Goal: Task Accomplishment & Management: Complete application form

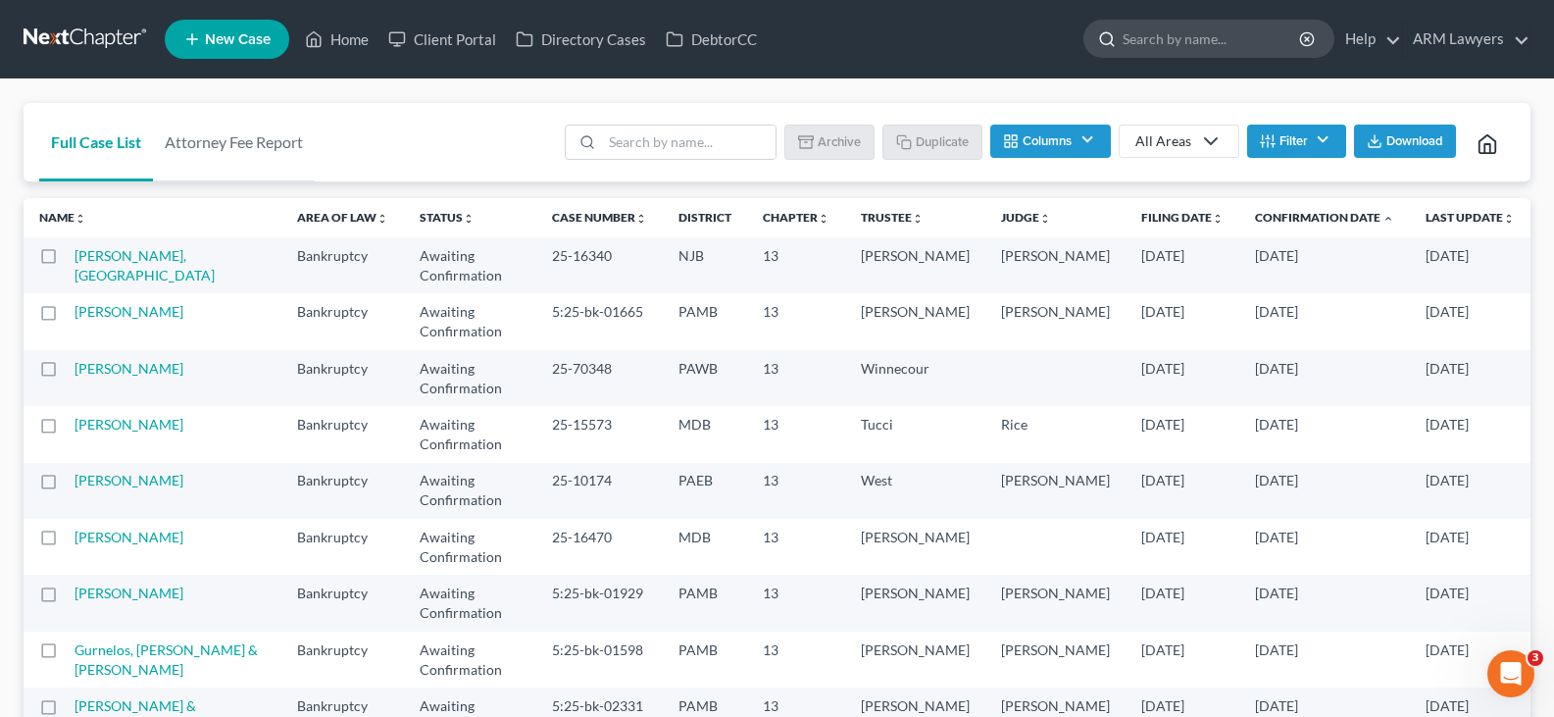
click at [1244, 27] on input "search" at bounding box center [1211, 39] width 179 height 36
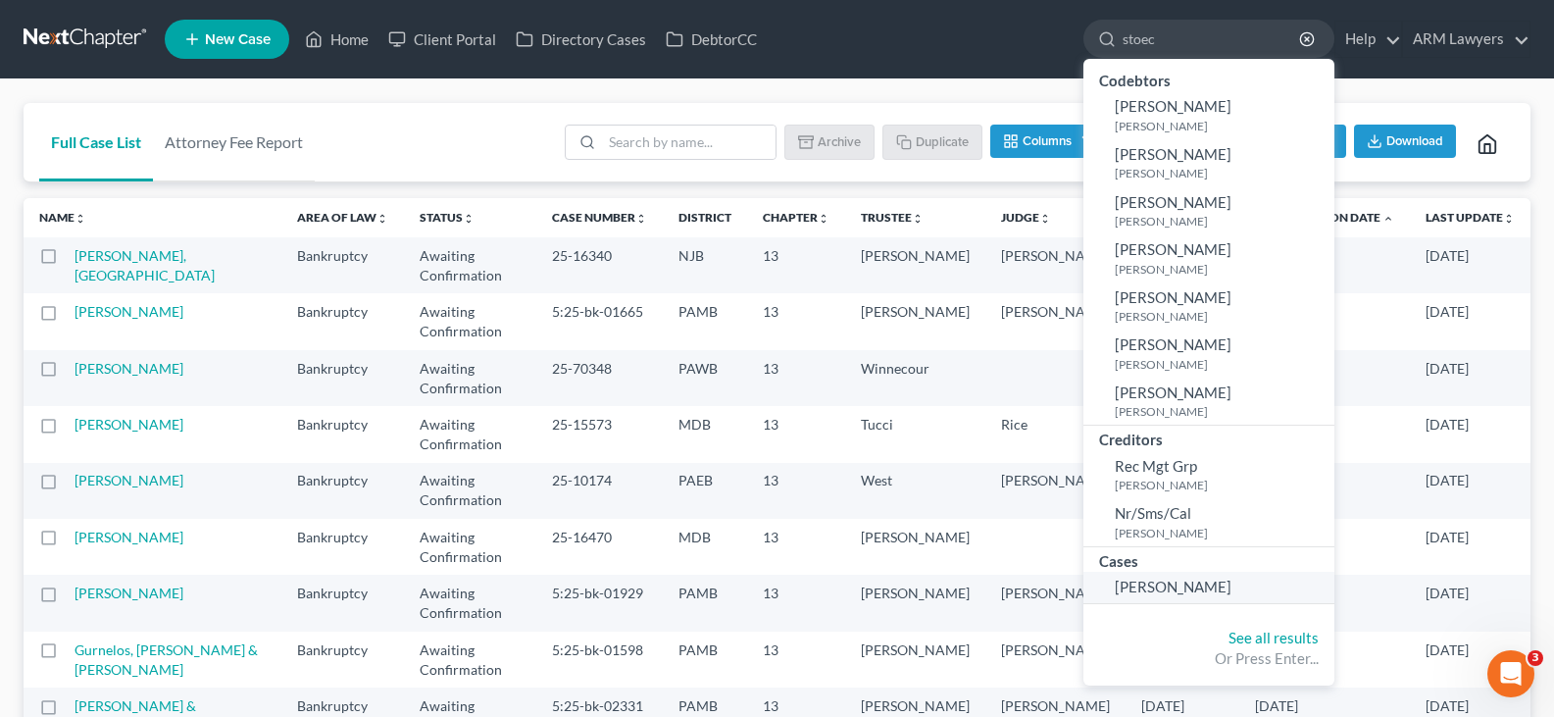
type input "stoec"
click at [1206, 591] on span "[PERSON_NAME]" at bounding box center [1173, 586] width 117 height 18
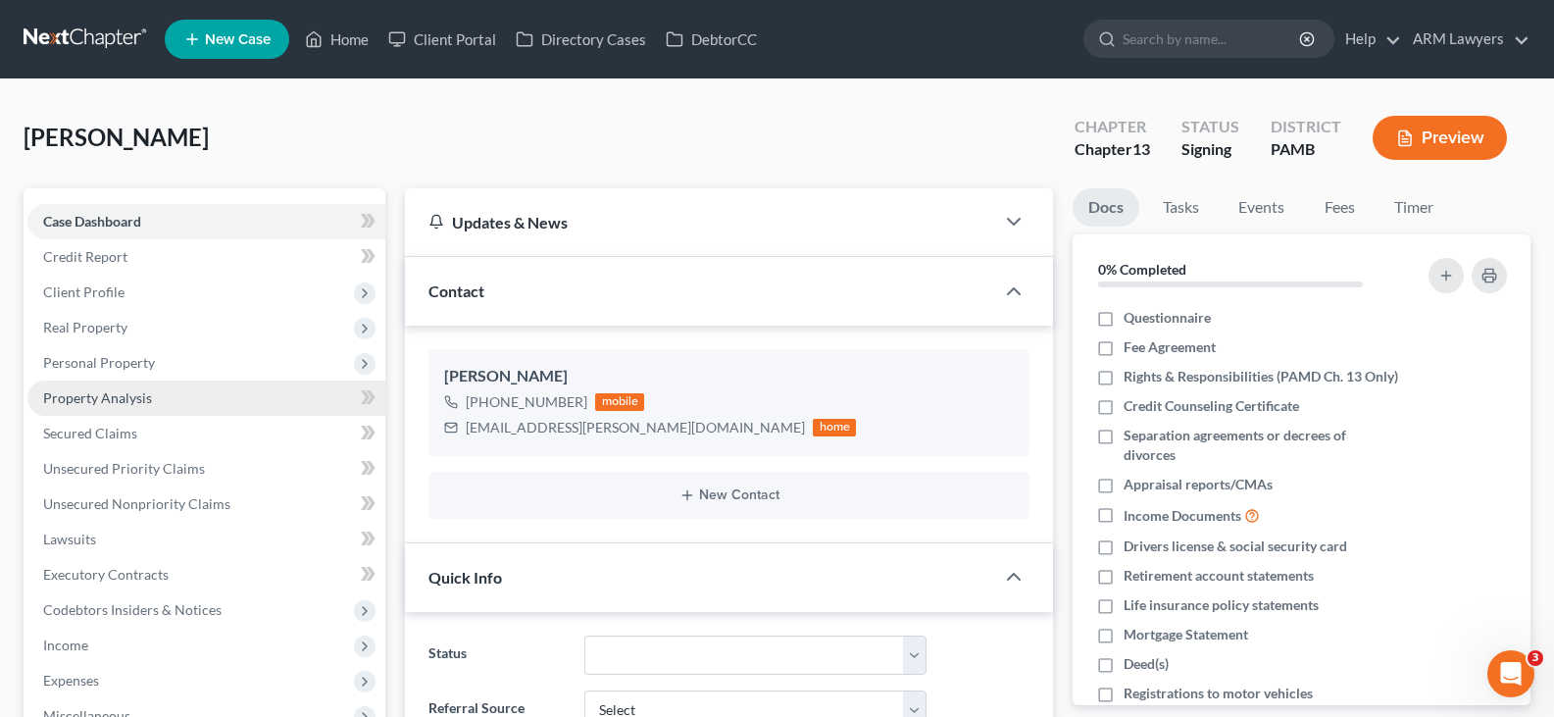
click at [156, 393] on link "Property Analysis" at bounding box center [206, 397] width 358 height 35
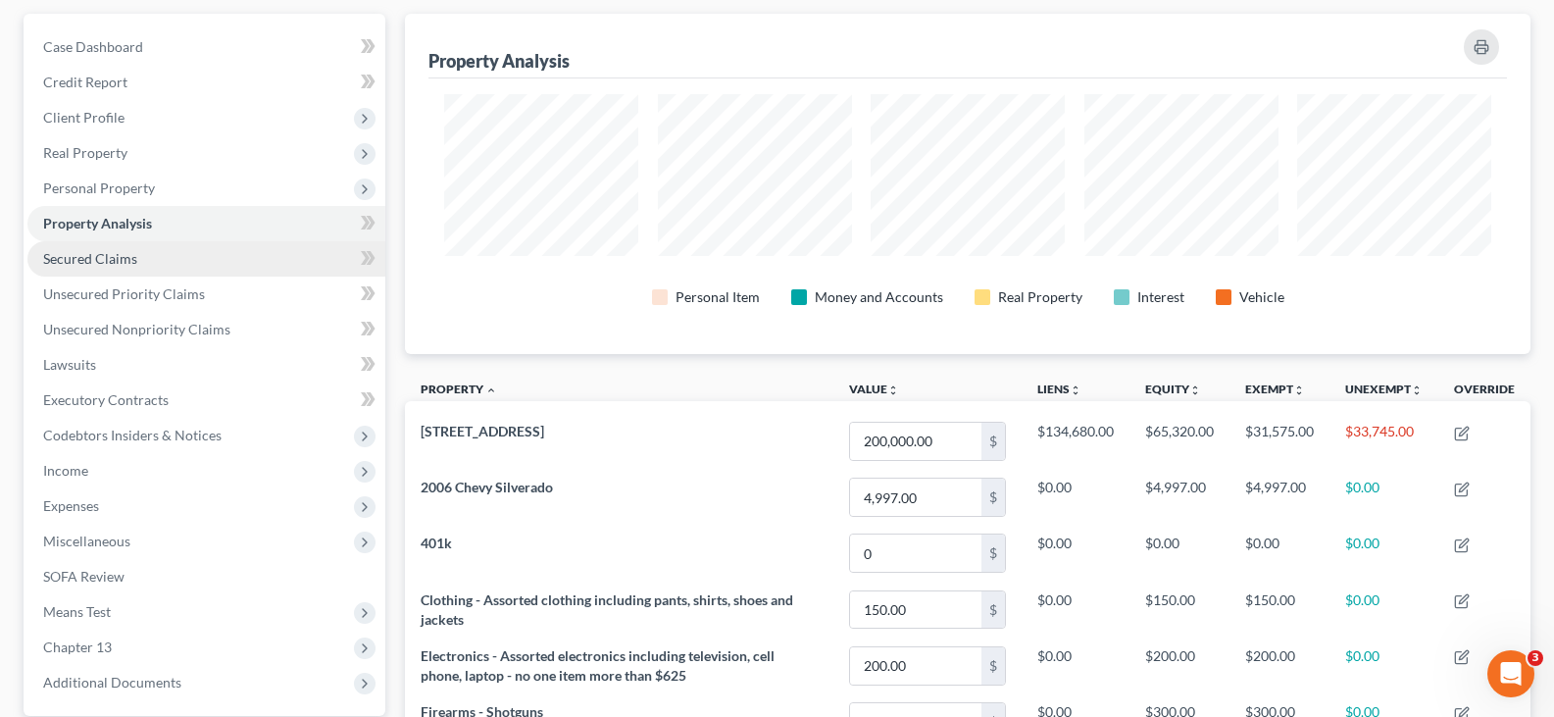
scroll to position [154, 0]
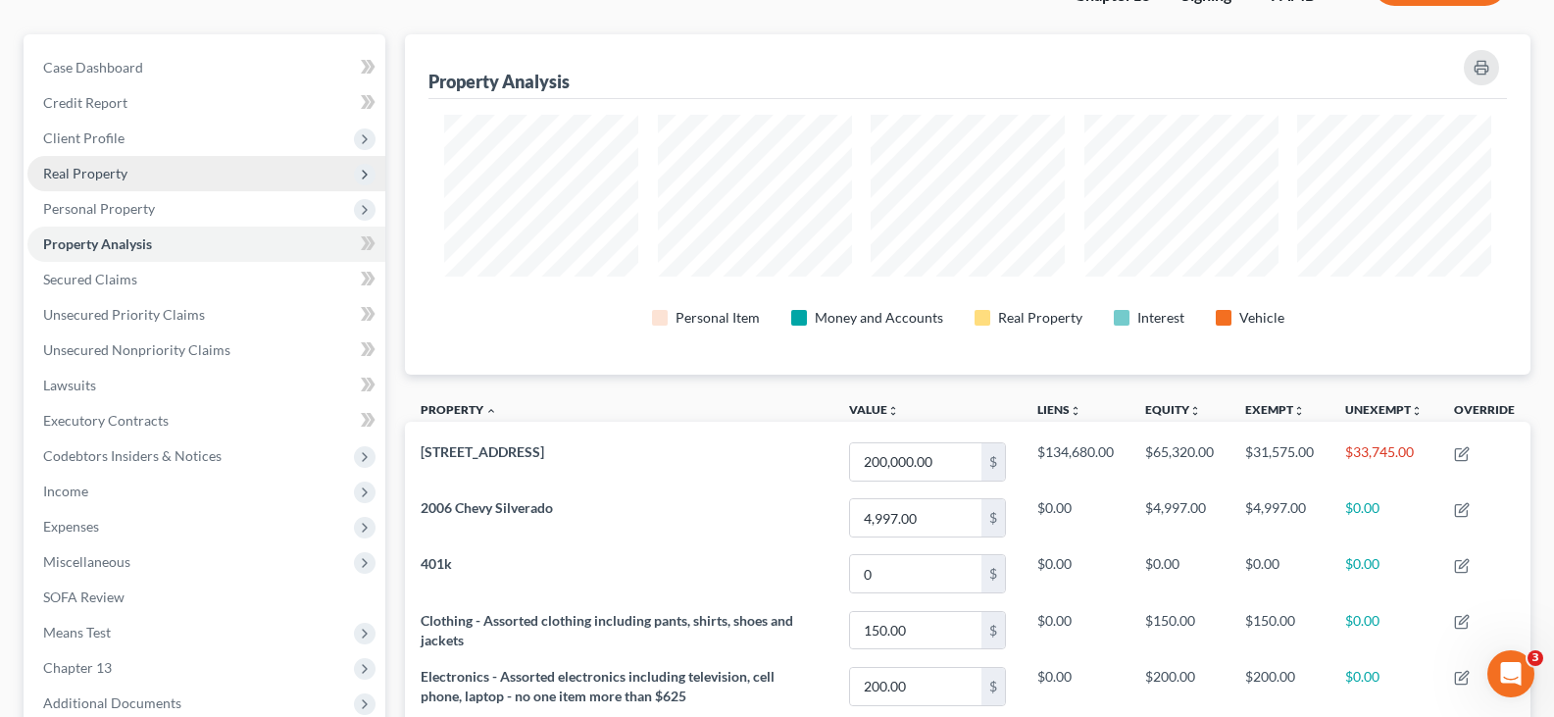
click at [124, 172] on span "Real Property" at bounding box center [85, 173] width 84 height 17
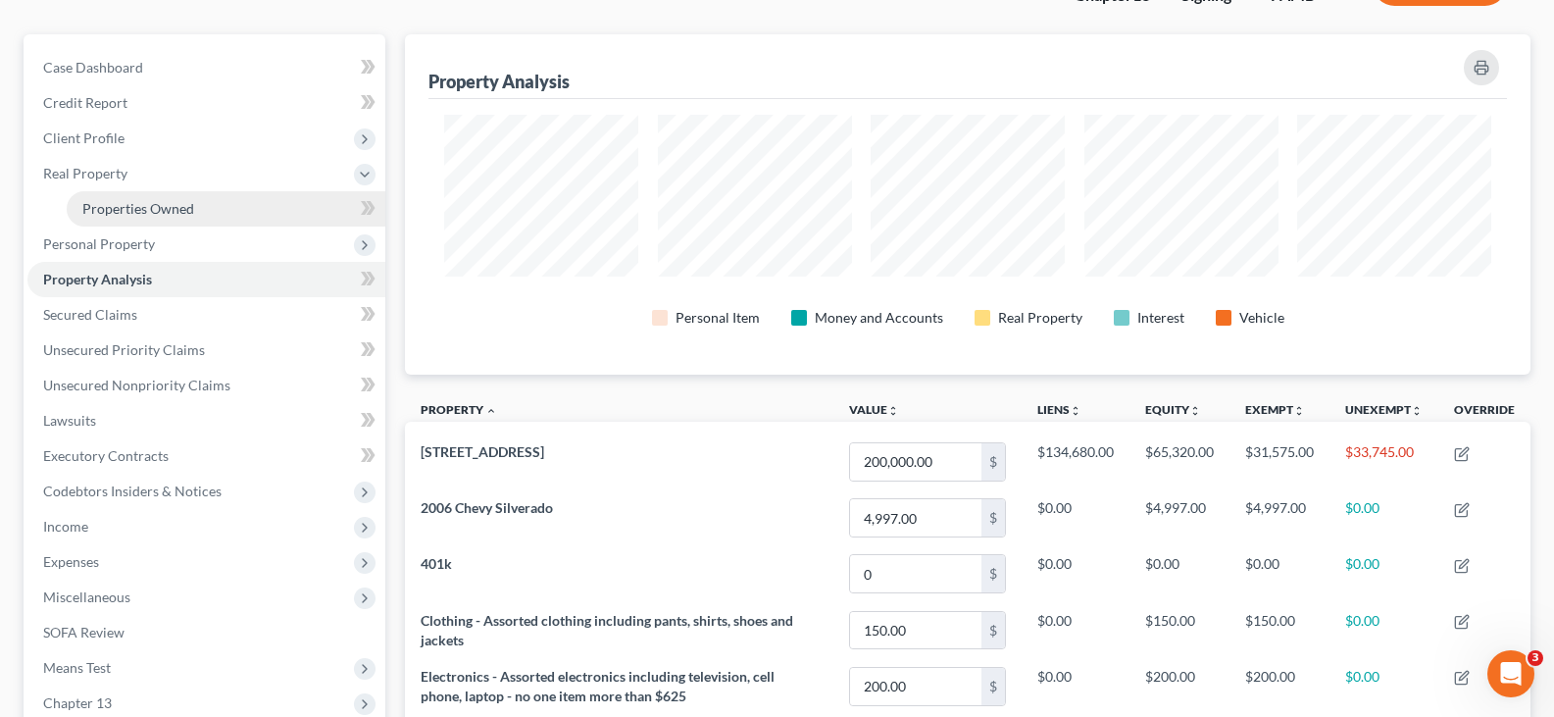
click at [121, 203] on span "Properties Owned" at bounding box center [138, 208] width 112 height 17
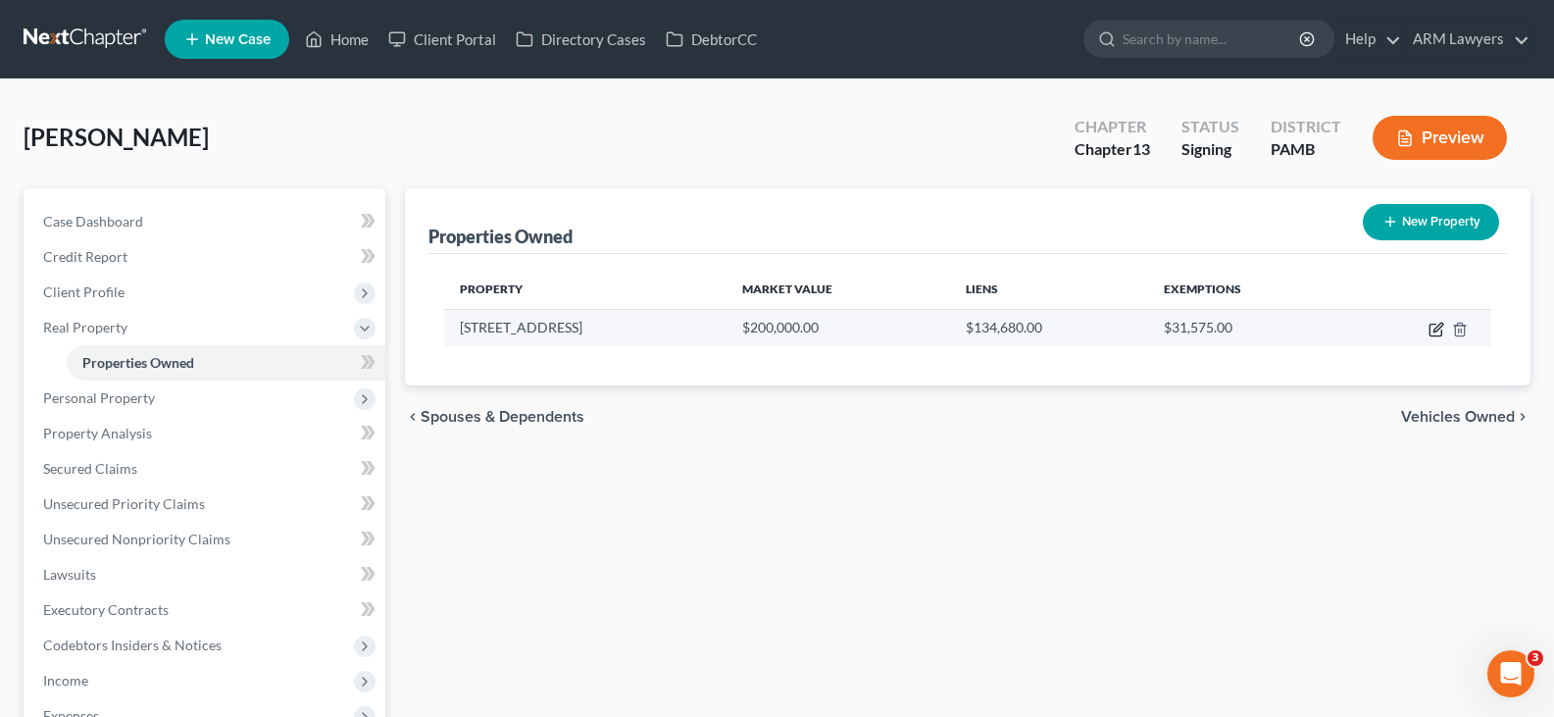
click at [1434, 325] on icon "button" at bounding box center [1436, 330] width 16 height 16
select select "39"
select select "3"
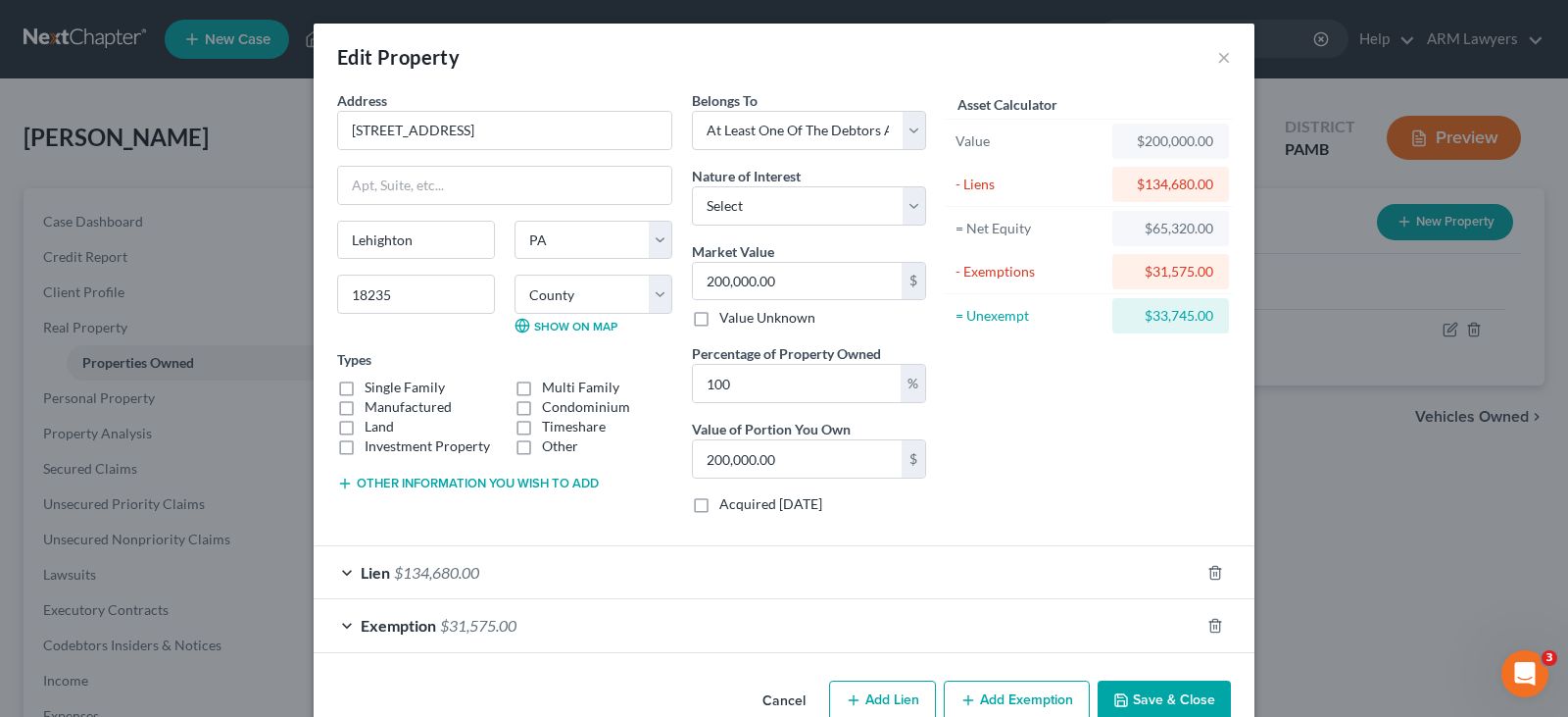
click at [413, 385] on label "Single Family" at bounding box center [405, 387] width 80 height 20
click at [385, 385] on input "Single Family" at bounding box center [378, 383] width 13 height 13
checkbox input "true"
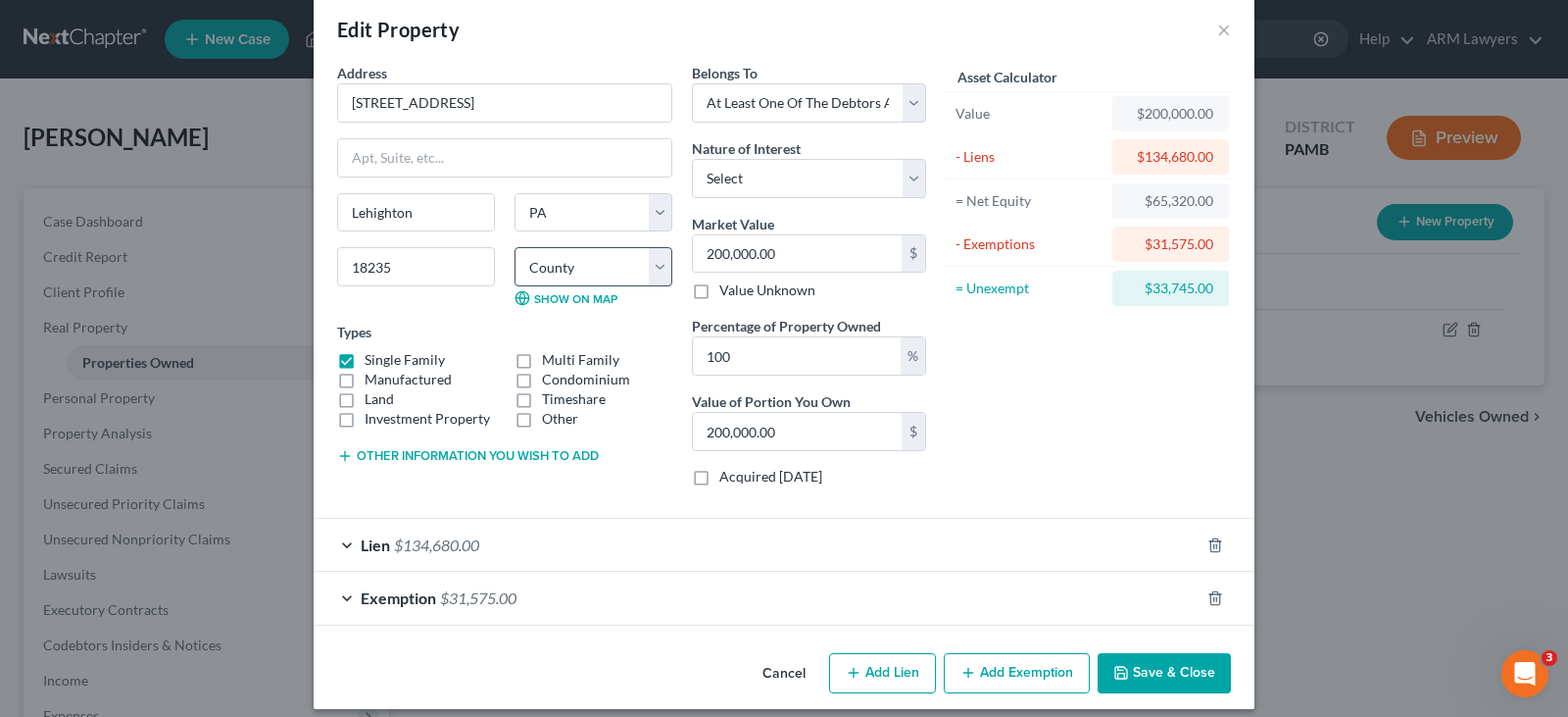
scroll to position [43, 0]
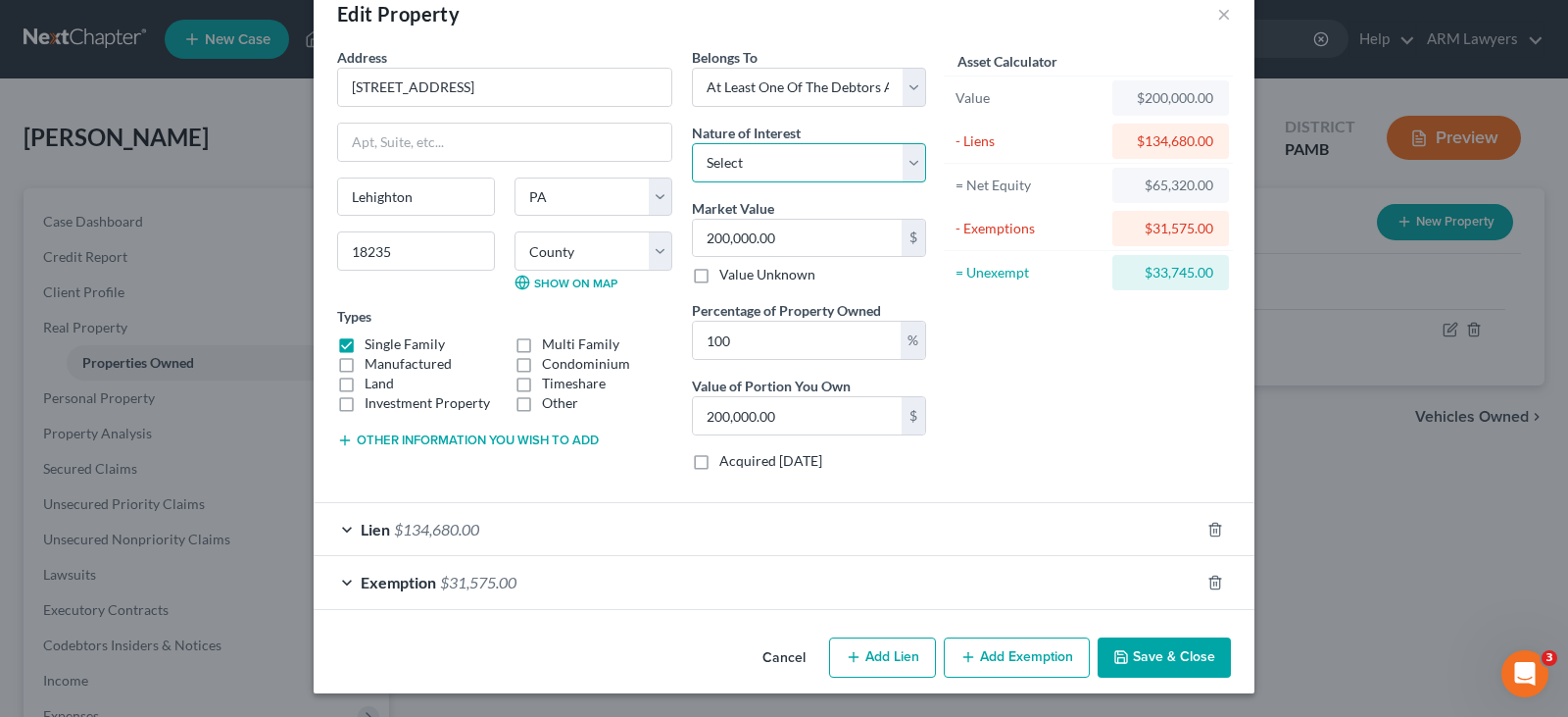
click at [762, 167] on select "Select Fee Simple Joint Tenant Life Estate Equitable Interest Future Interest T…" at bounding box center [809, 162] width 234 height 39
select select "0"
click at [692, 143] on select "Select Fee Simple Joint Tenant Life Estate Equitable Interest Future Interest T…" at bounding box center [809, 162] width 234 height 39
click at [486, 435] on button "Other information you wish to add" at bounding box center [468, 440] width 262 height 16
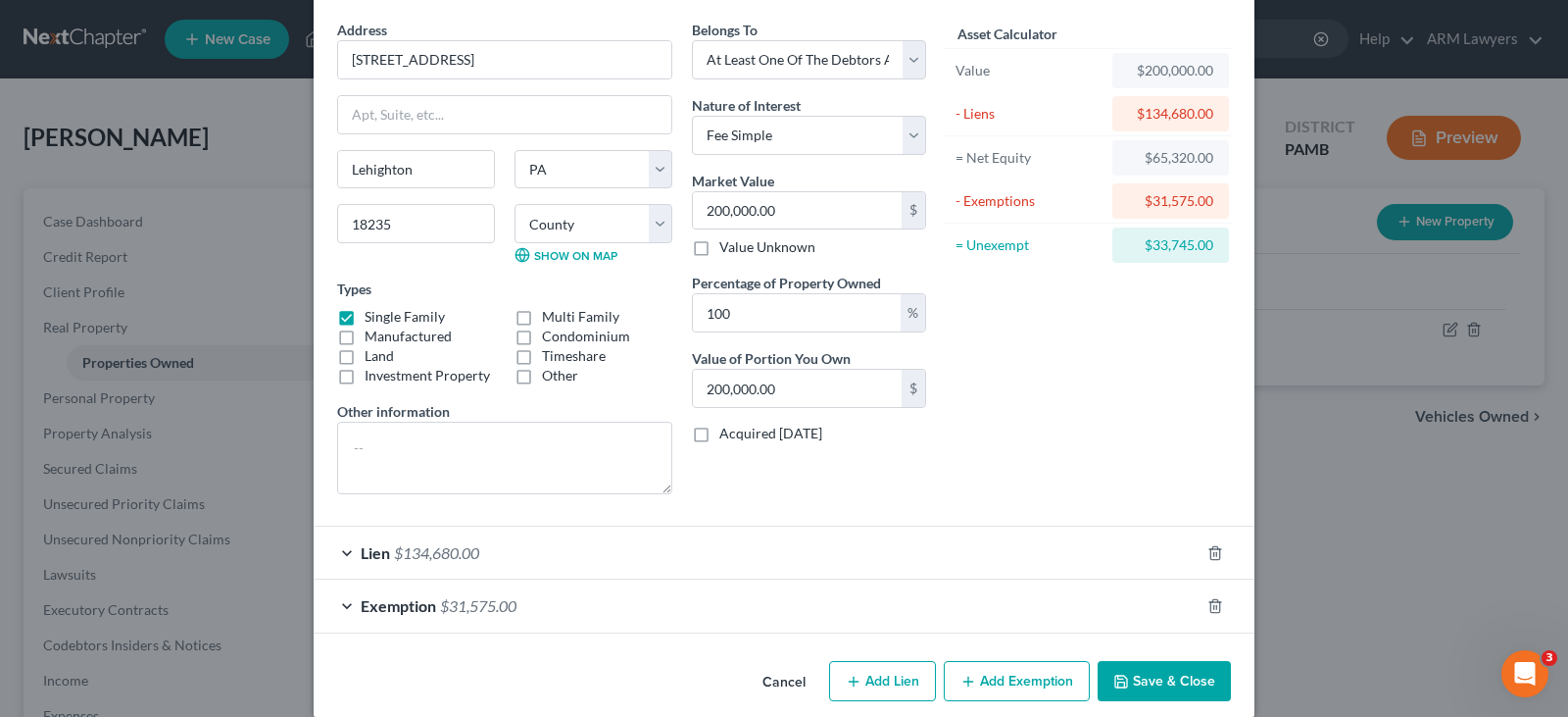
scroll to position [94, 0]
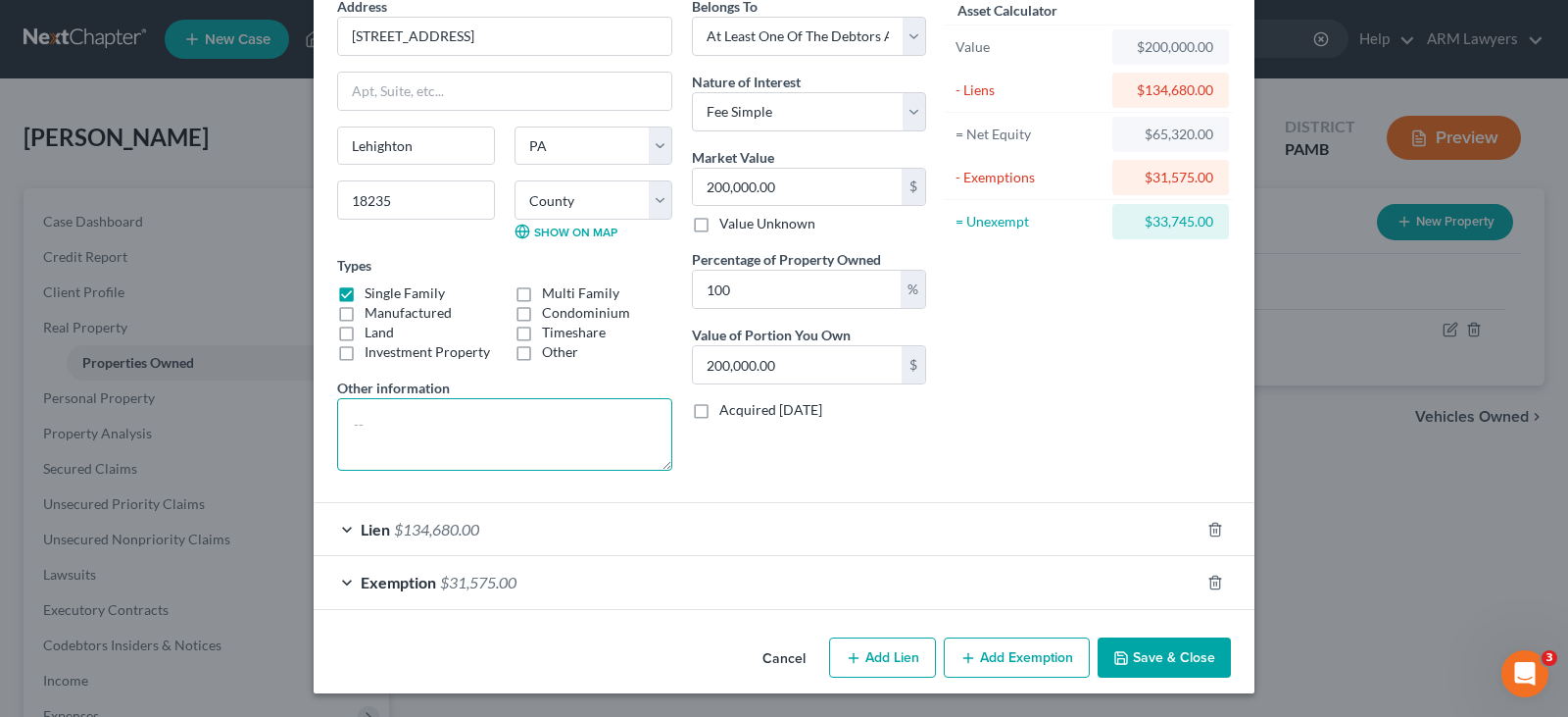
click at [471, 439] on textarea at bounding box center [504, 434] width 335 height 73
paste textarea "173,000"
click at [343, 417] on textarea "173,000" at bounding box center [504, 434] width 335 height 73
click at [452, 422] on textarea "$173,000" at bounding box center [504, 434] width 335 height 73
type textarea "$173,000 value per CMA less 10% cost of sale."
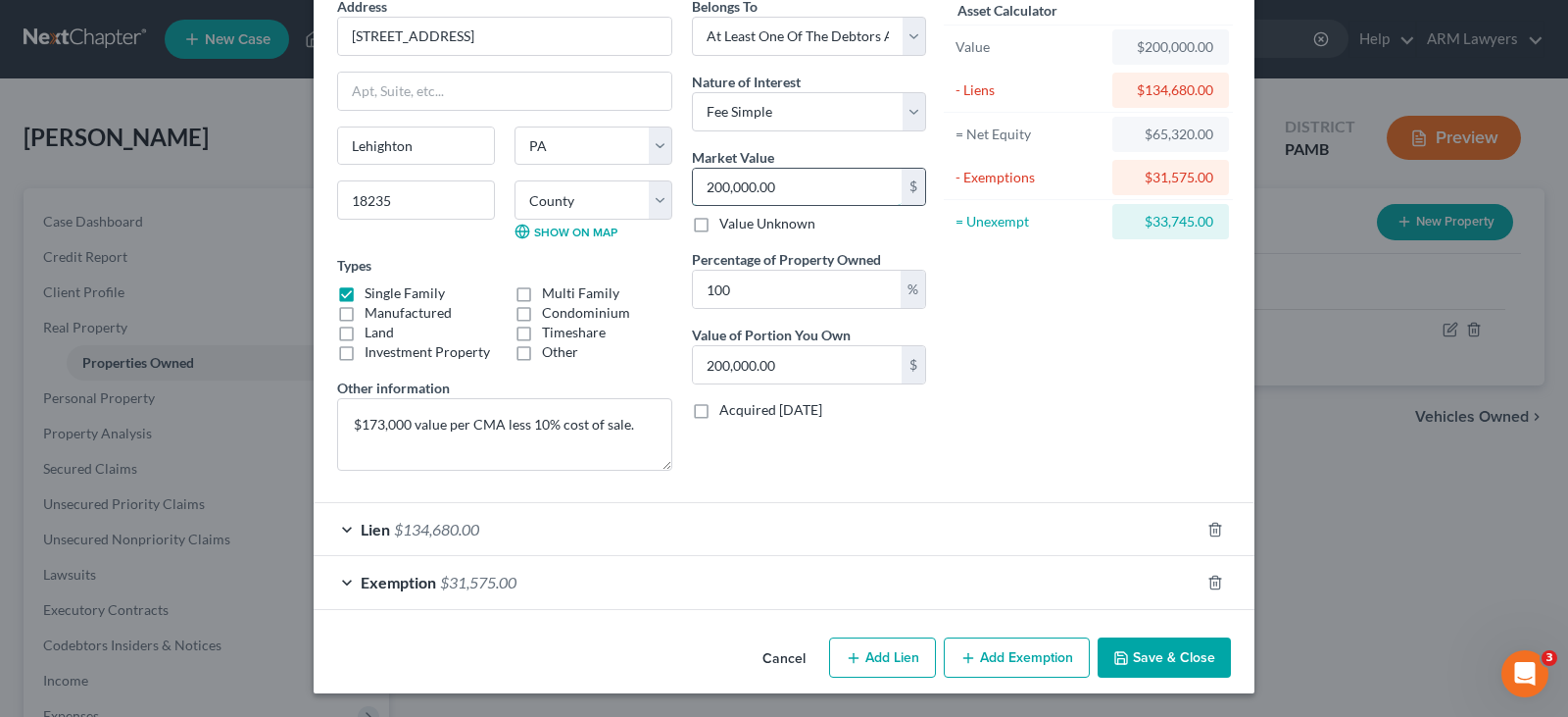
type input "1"
type input "1.00"
type input "15"
type input "15.00"
type input "155"
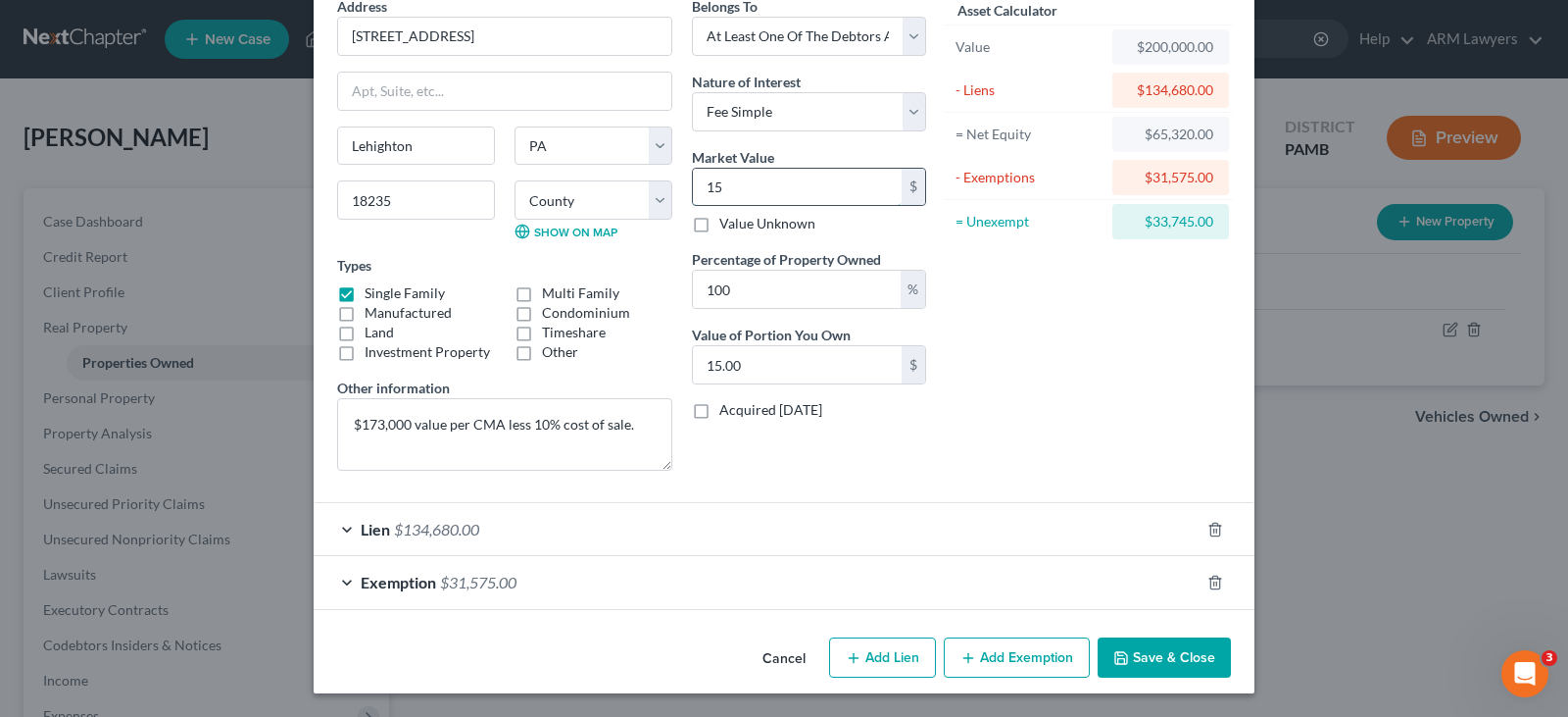
type input "155.00"
type input "1557"
type input "1,557.00"
type input "1,5570"
type input "15,570.00"
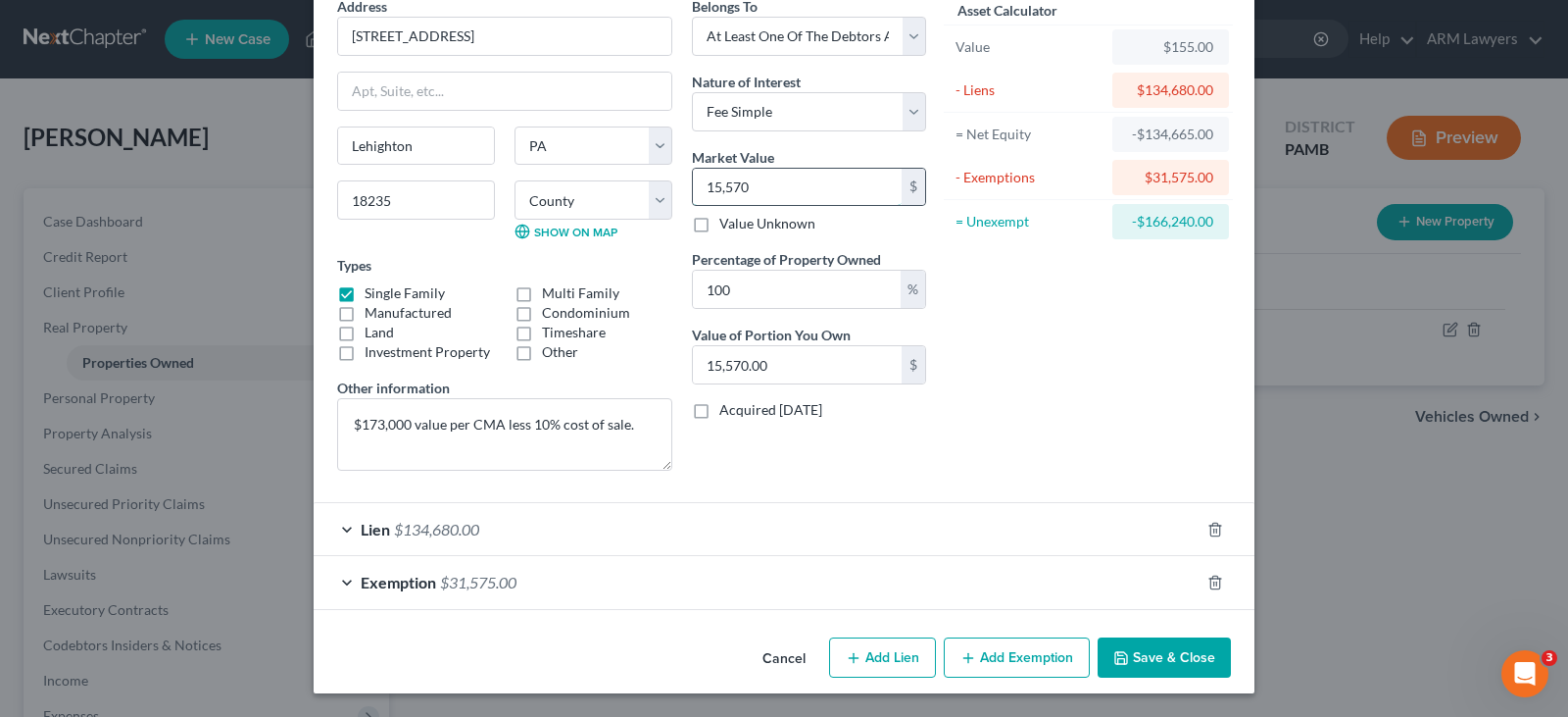
type input "15,5700"
type input "155,700.00"
type input "155,700"
click at [1059, 386] on div "Asset Calculator Value $155,700.00 - Liens $134,680.00 = Net Equity -$134,525.0…" at bounding box center [1088, 241] width 305 height 490
click at [1214, 584] on icon "button" at bounding box center [1216, 582] width 16 height 16
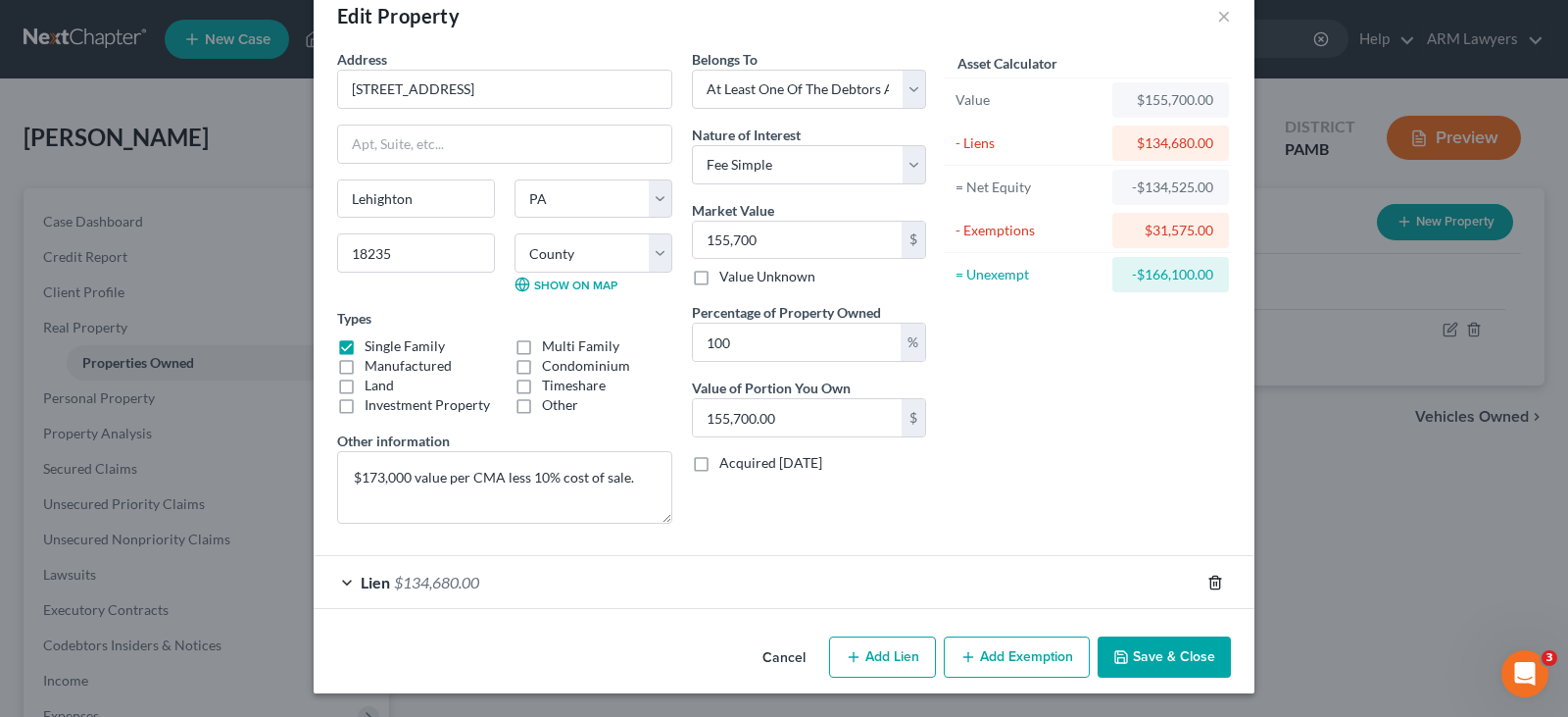
scroll to position [41, 0]
drag, startPoint x: 1184, startPoint y: 274, endPoint x: 1146, endPoint y: 276, distance: 38.3
click at [1146, 276] on div "$21,020.00" at bounding box center [1171, 274] width 117 height 35
copy div "21,020.00"
click at [997, 668] on button "Add Exemption" at bounding box center [1017, 656] width 146 height 41
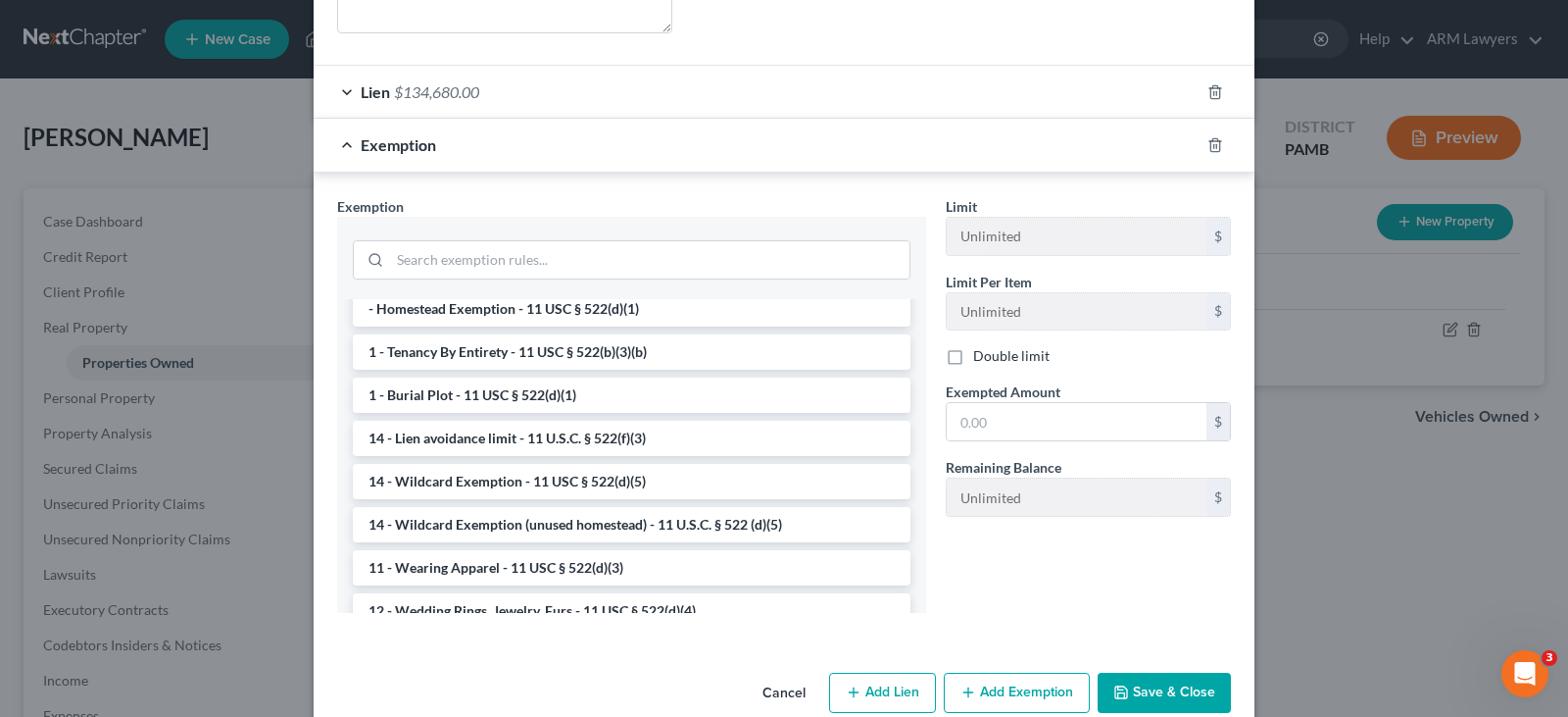
scroll to position [98, 0]
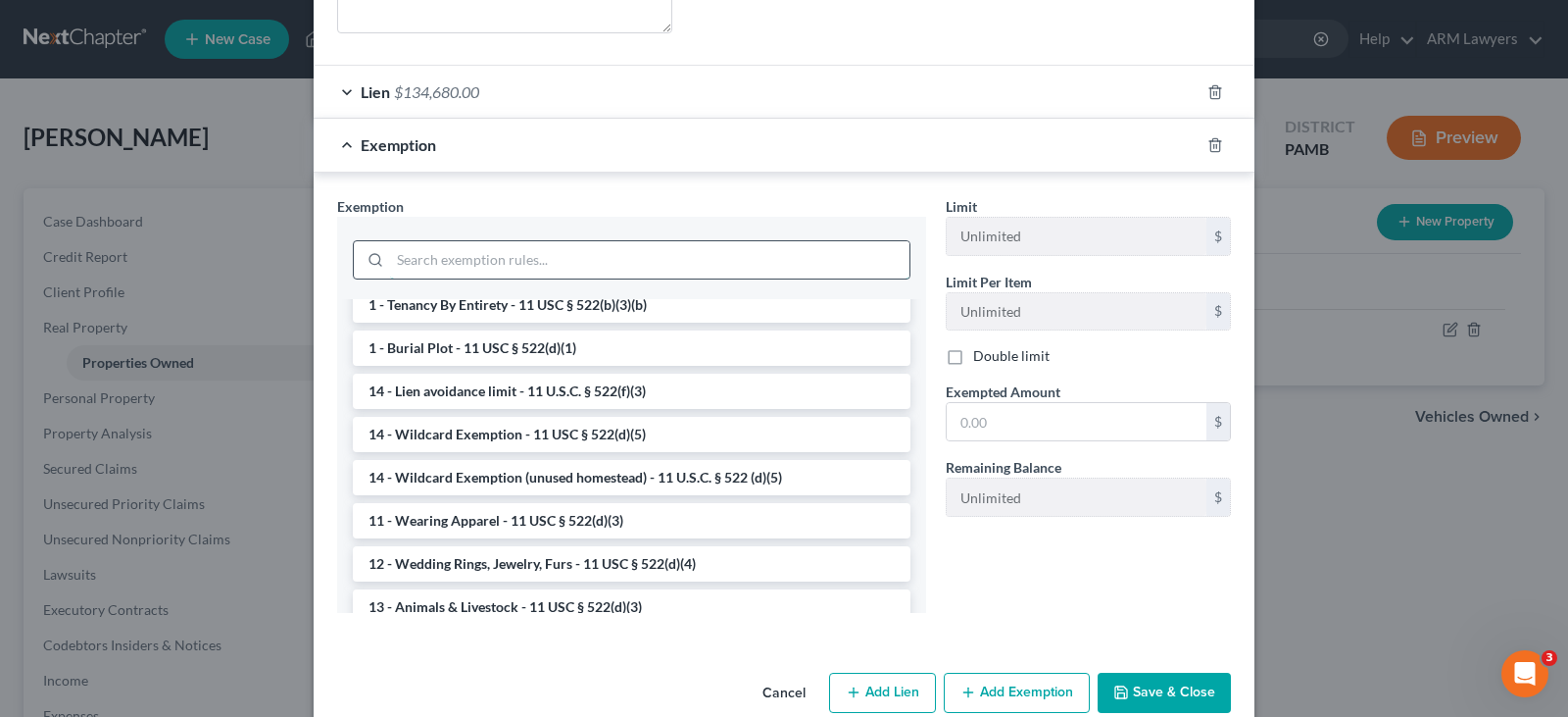
click at [533, 267] on input "search" at bounding box center [650, 259] width 520 height 37
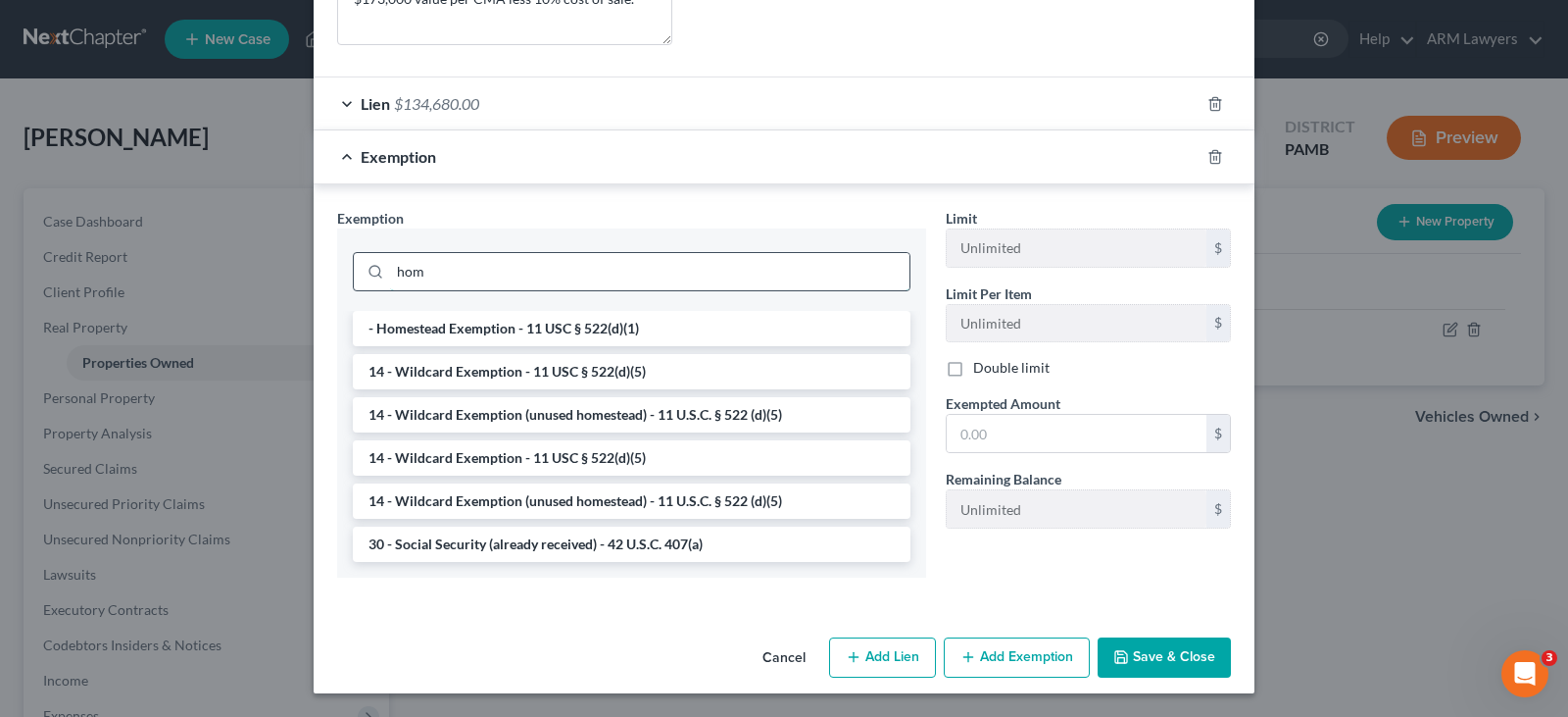
scroll to position [520, 0]
type input "hom"
click at [647, 418] on li "14 - Wildcard Exemption (unused homestead) - 11 U.S.C. § 522 (d)(5)" at bounding box center [632, 414] width 558 height 35
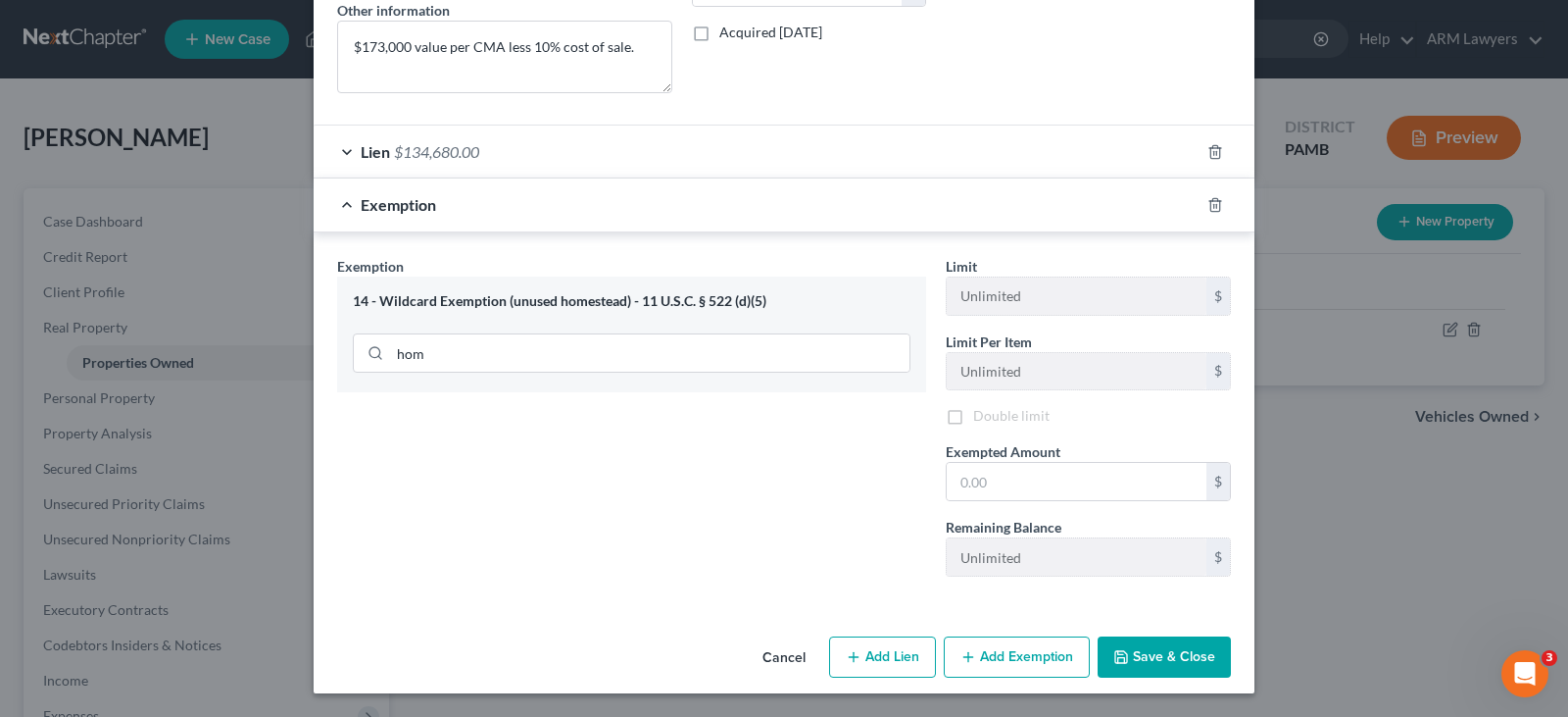
scroll to position [471, 0]
click at [546, 344] on div "14 - Wildcard Exemption (unused homestead) - 11 U.S.C. § 522 (d)(5) hom" at bounding box center [631, 334] width 589 height 116
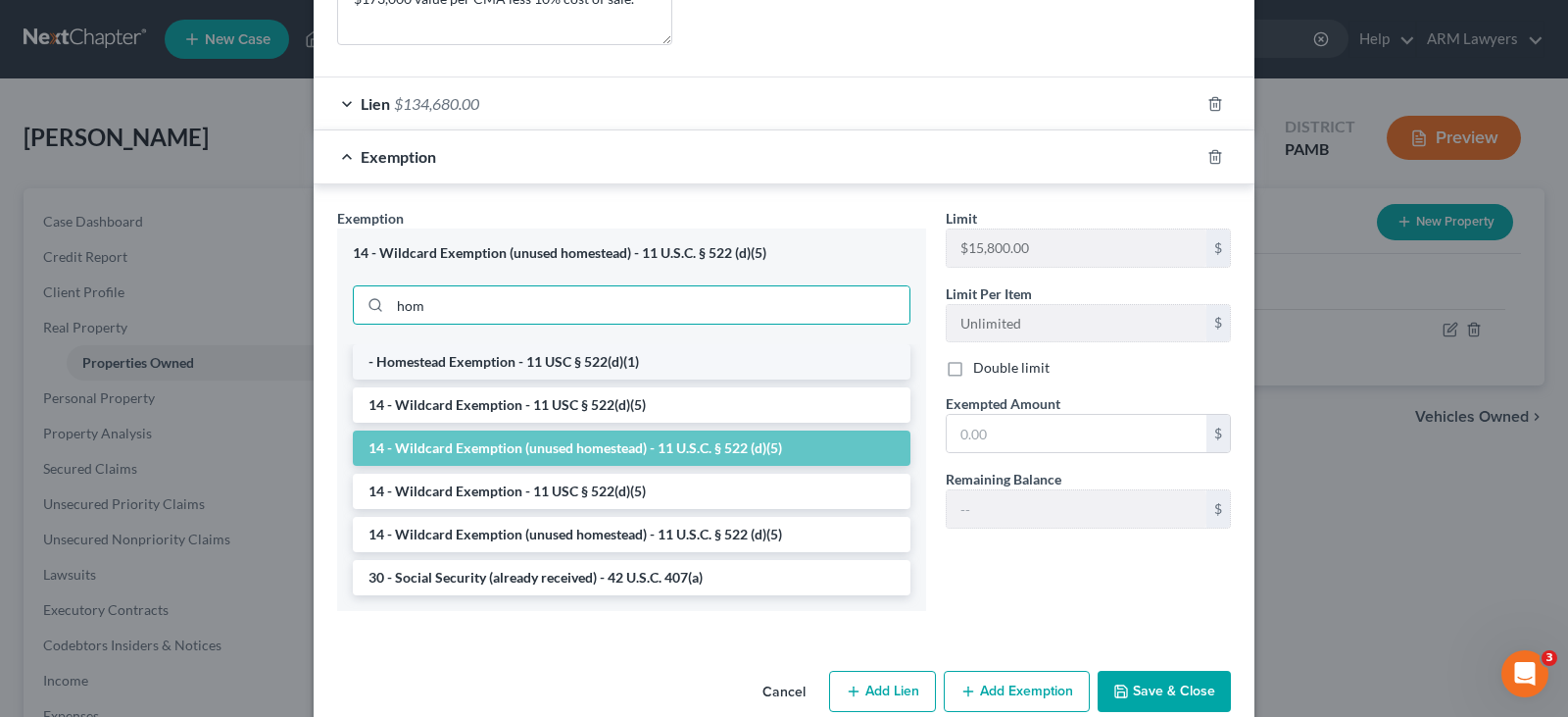
click at [563, 355] on li "- Homestead Exemption - 11 USC § 522(d)(1)" at bounding box center [632, 361] width 558 height 35
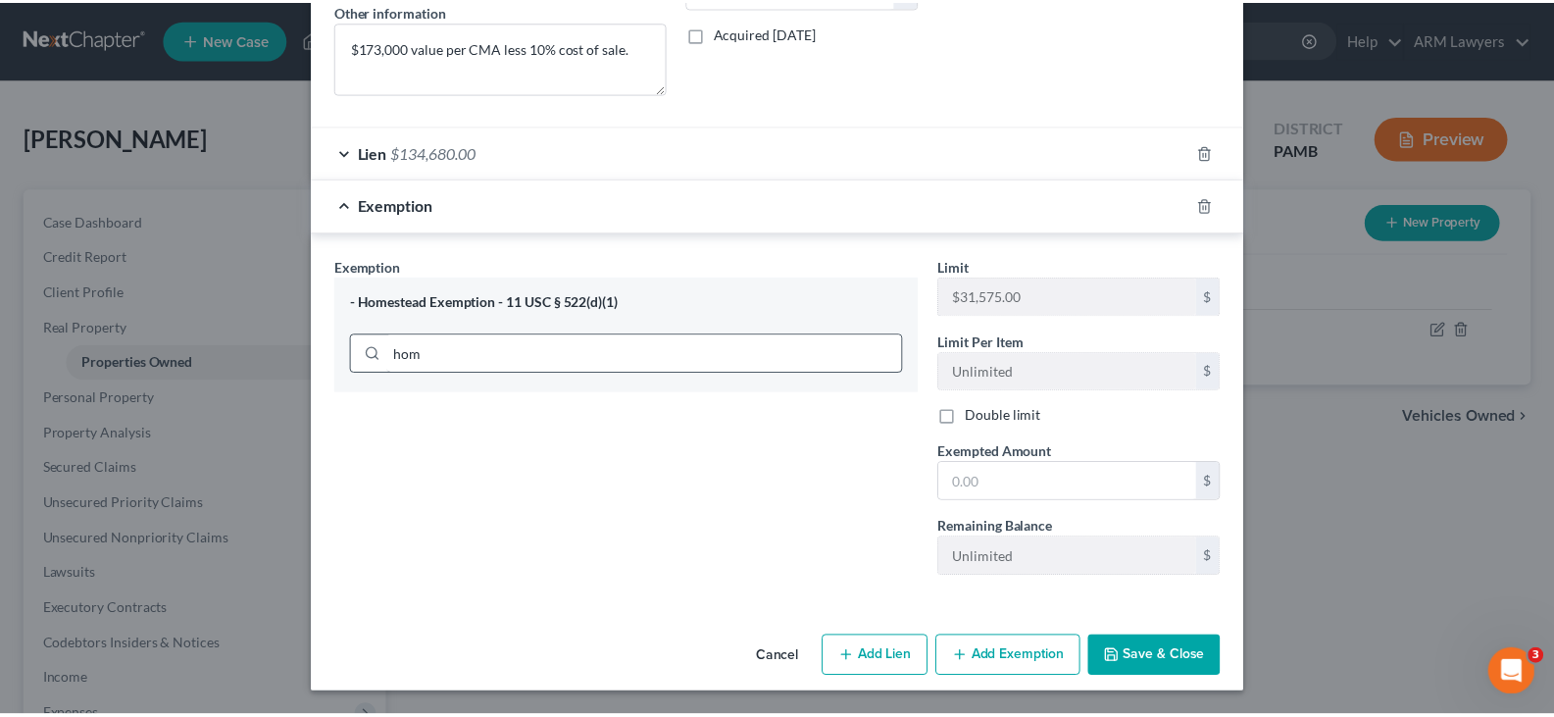
scroll to position [471, 0]
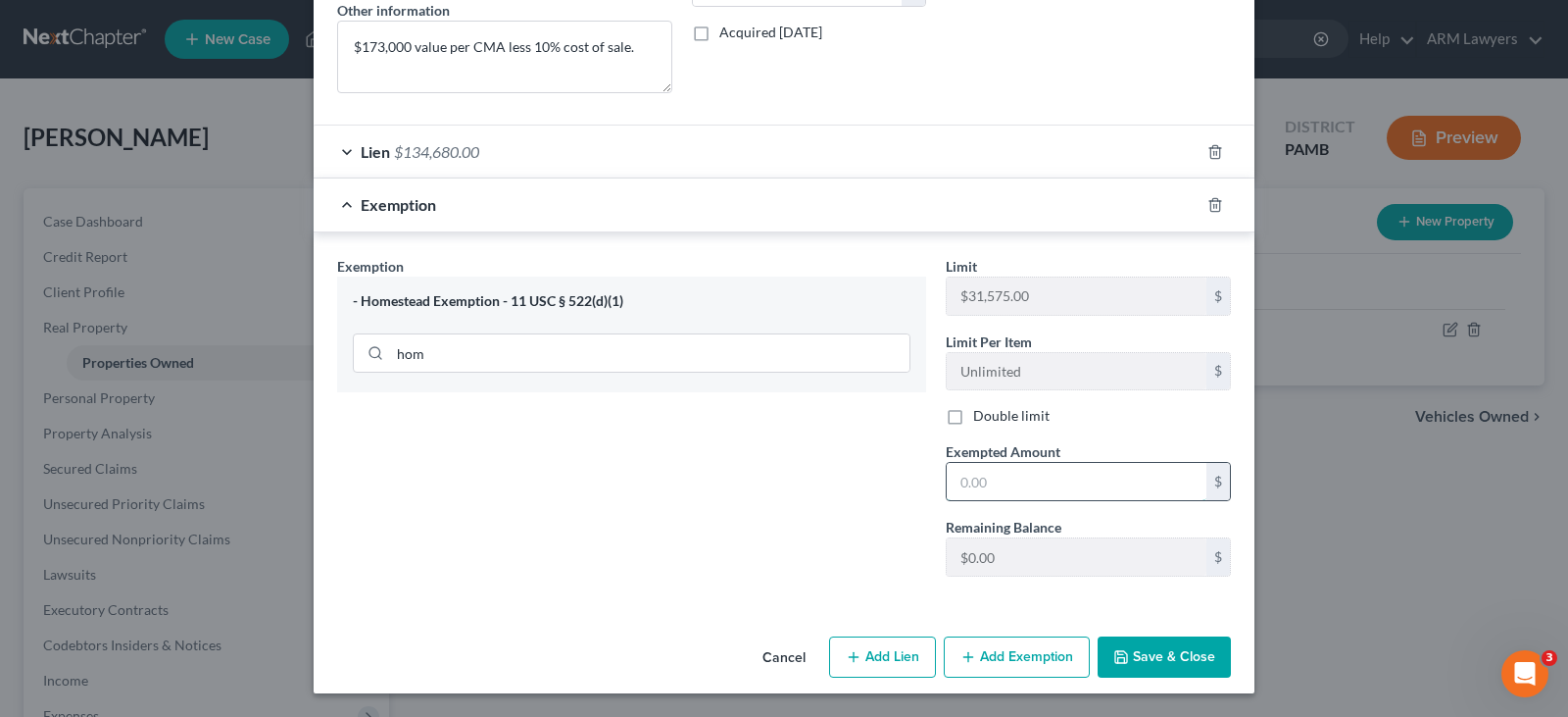
click at [1015, 481] on input "text" at bounding box center [1077, 481] width 260 height 37
paste input "21,020.00"
type input "21,020.00"
click at [770, 504] on div "Exemption Set must be selected for CA. Exemption * - Homestead Exemption - 11 U…" at bounding box center [631, 424] width 609 height 336
click at [1161, 647] on button "Save & Close" at bounding box center [1164, 656] width 133 height 41
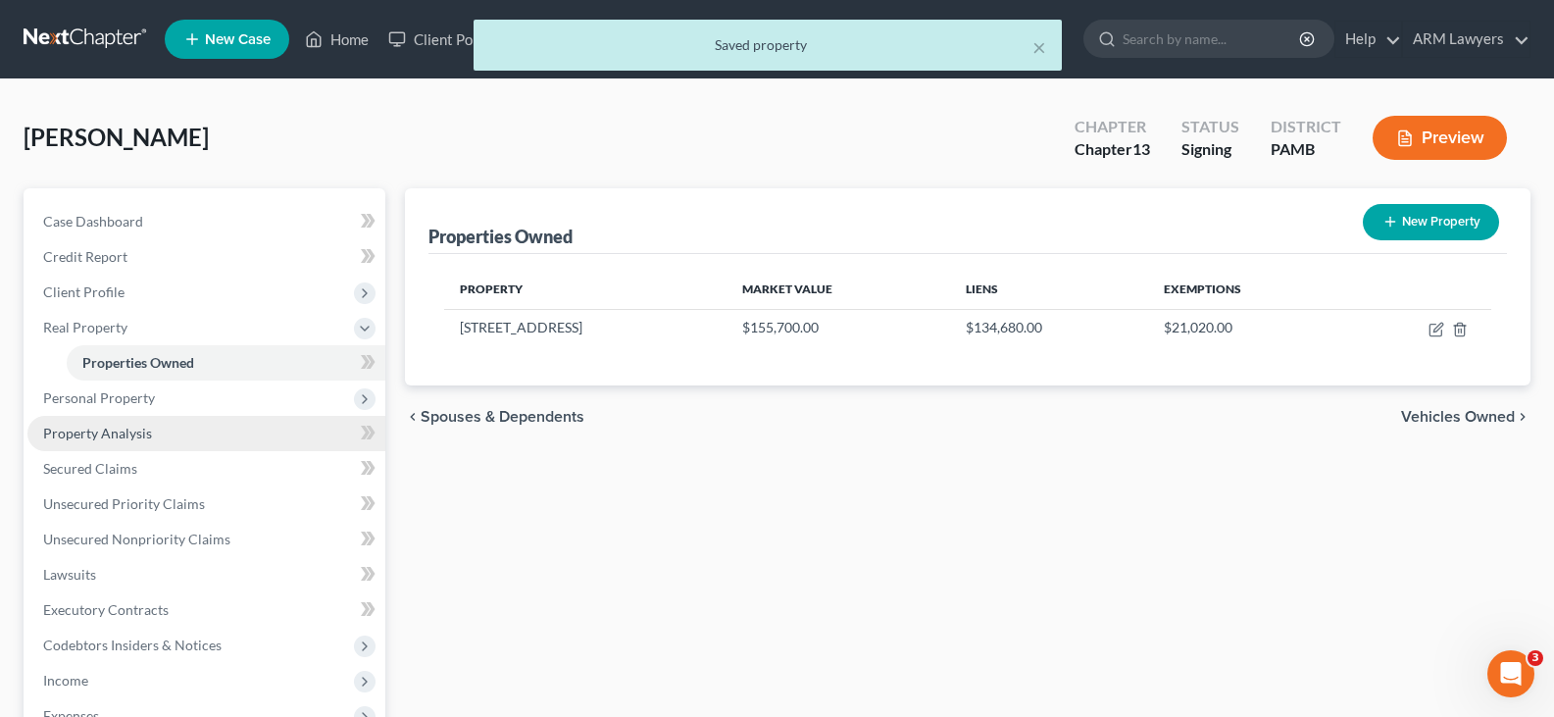
click at [168, 427] on link "Property Analysis" at bounding box center [206, 433] width 358 height 35
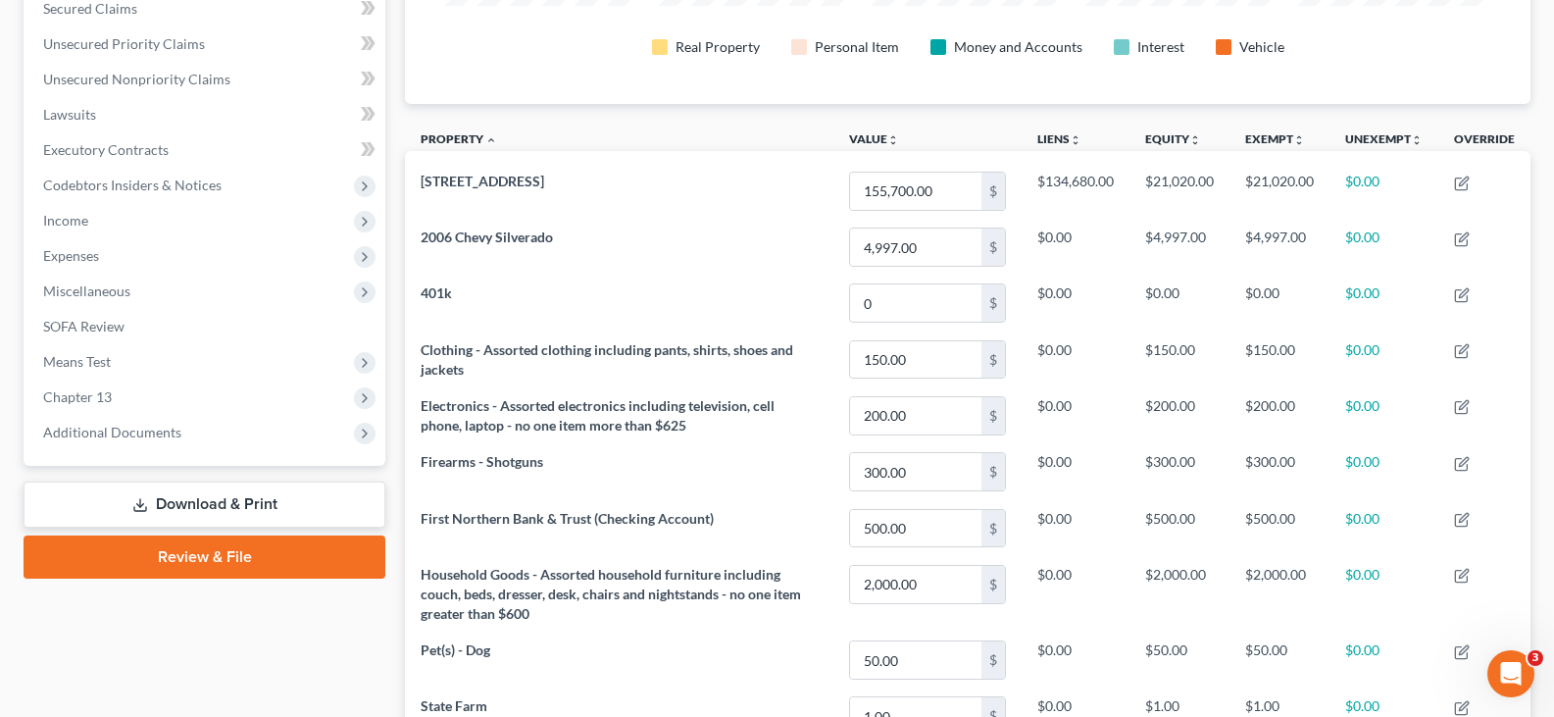
scroll to position [154, 0]
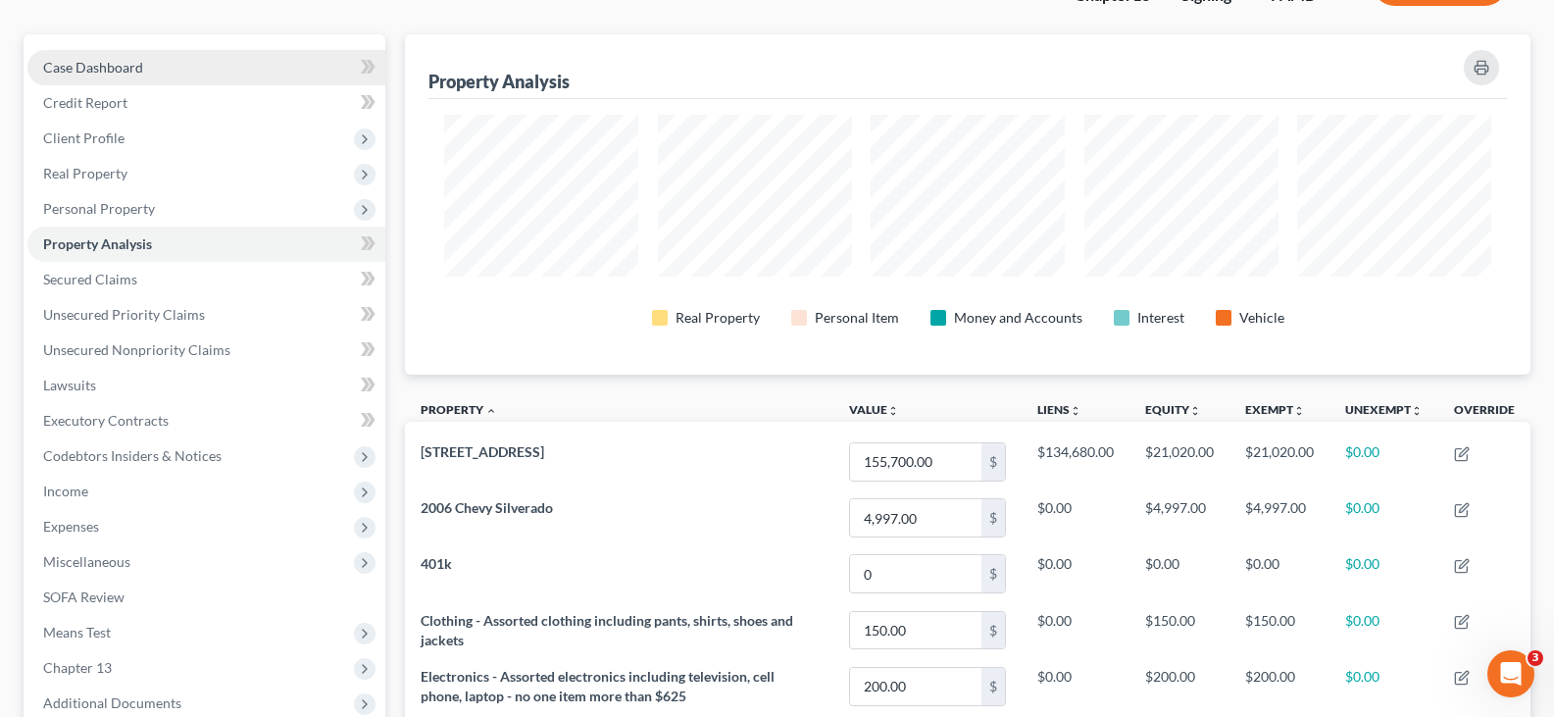
click at [143, 67] on link "Case Dashboard" at bounding box center [206, 67] width 358 height 35
select select "20"
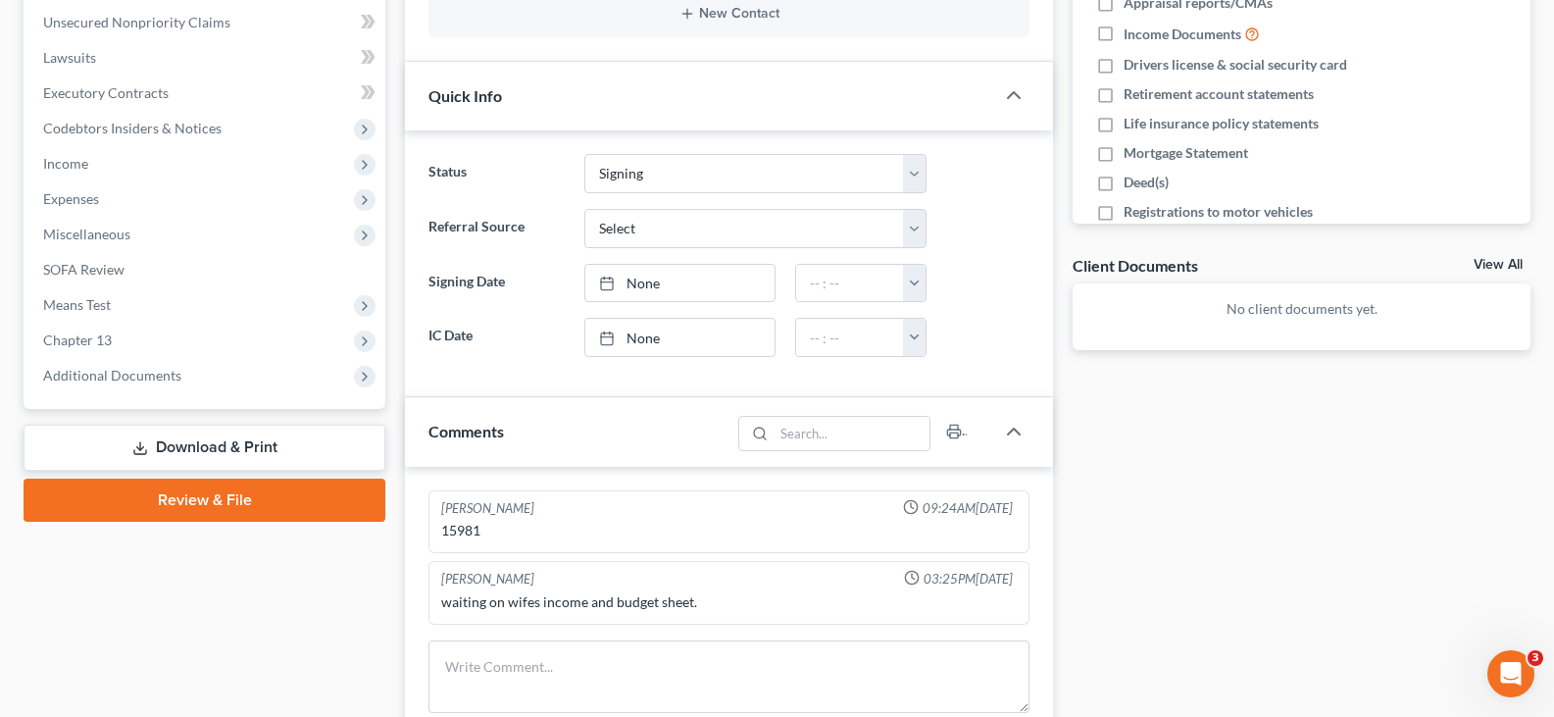
scroll to position [321, 0]
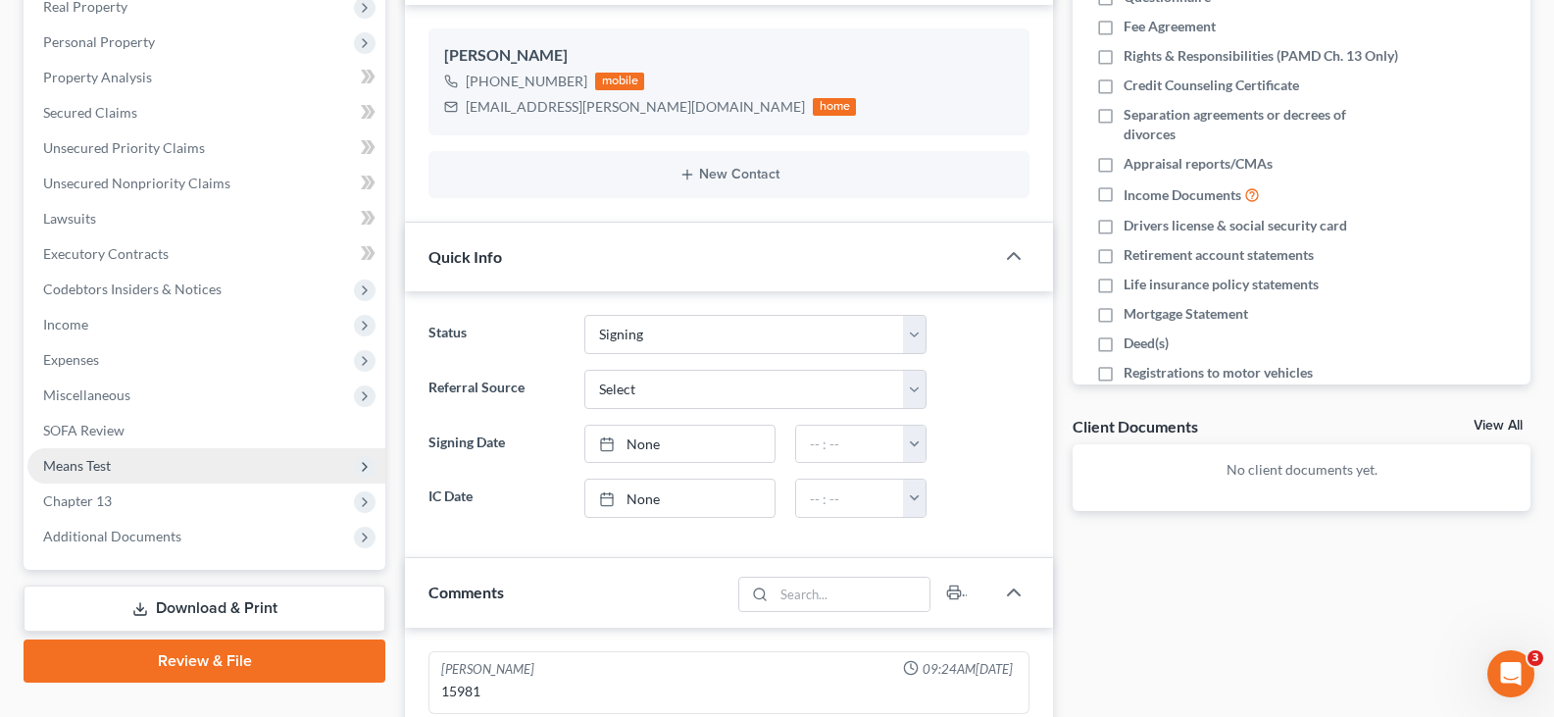
click at [118, 465] on span "Means Test" at bounding box center [206, 465] width 358 height 35
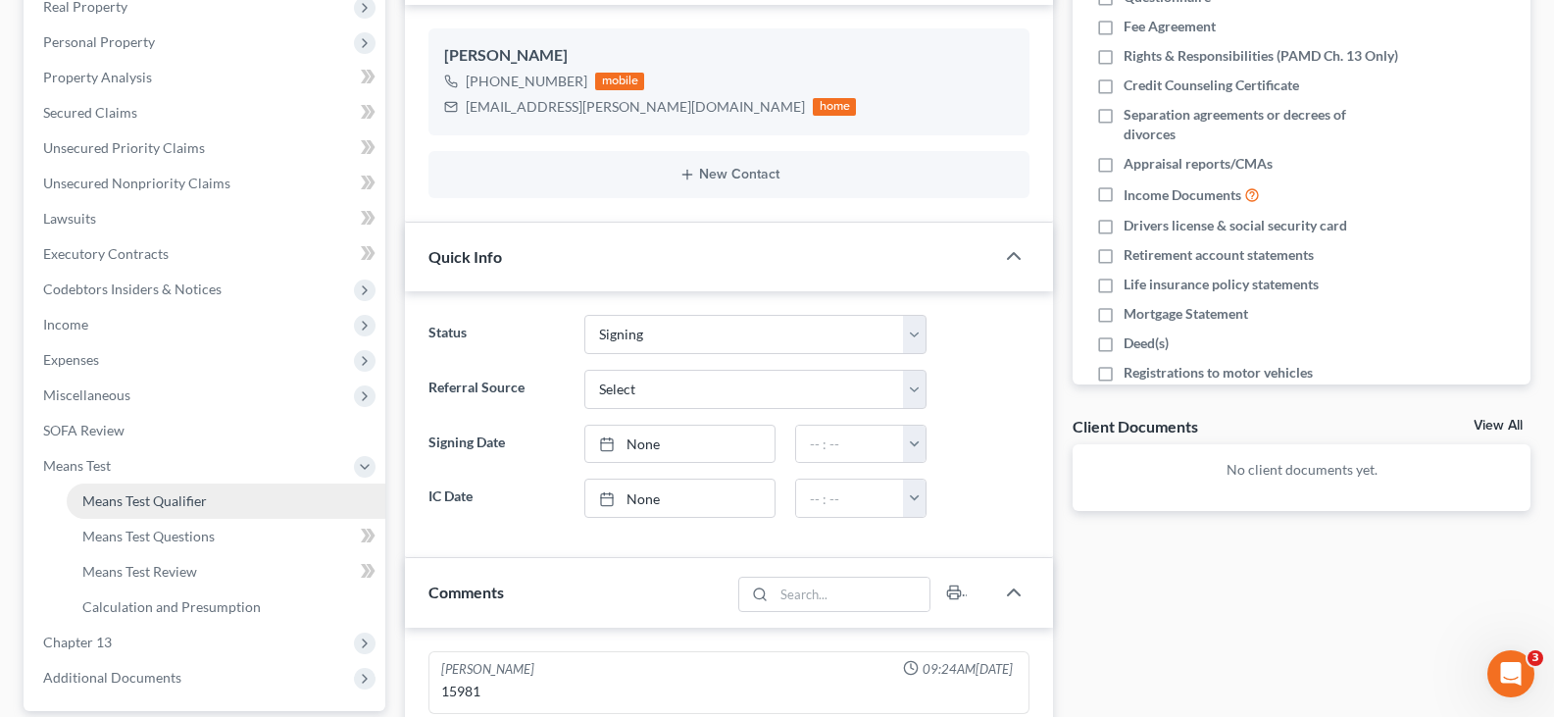
click at [114, 493] on span "Means Test Qualifier" at bounding box center [144, 500] width 124 height 17
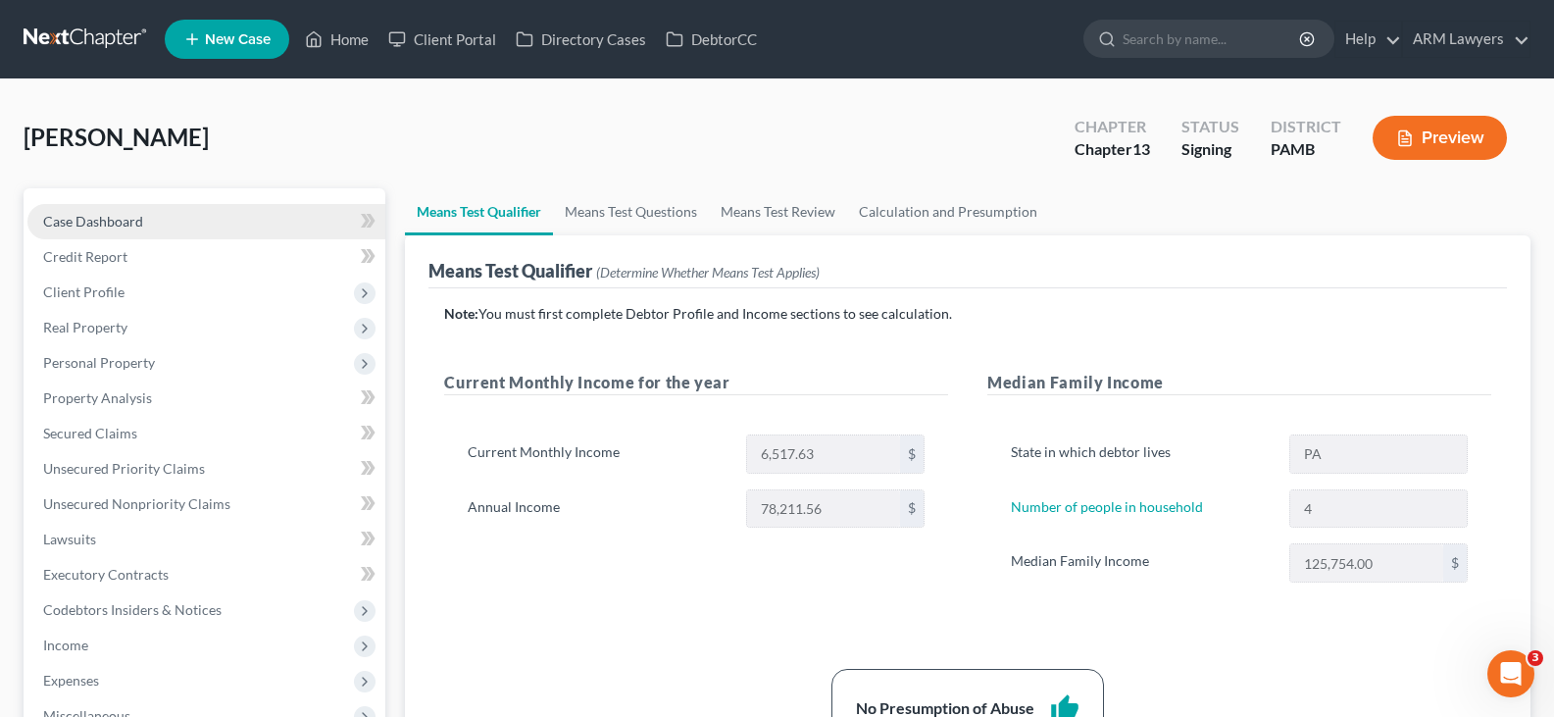
click at [137, 207] on link "Case Dashboard" at bounding box center [206, 221] width 358 height 35
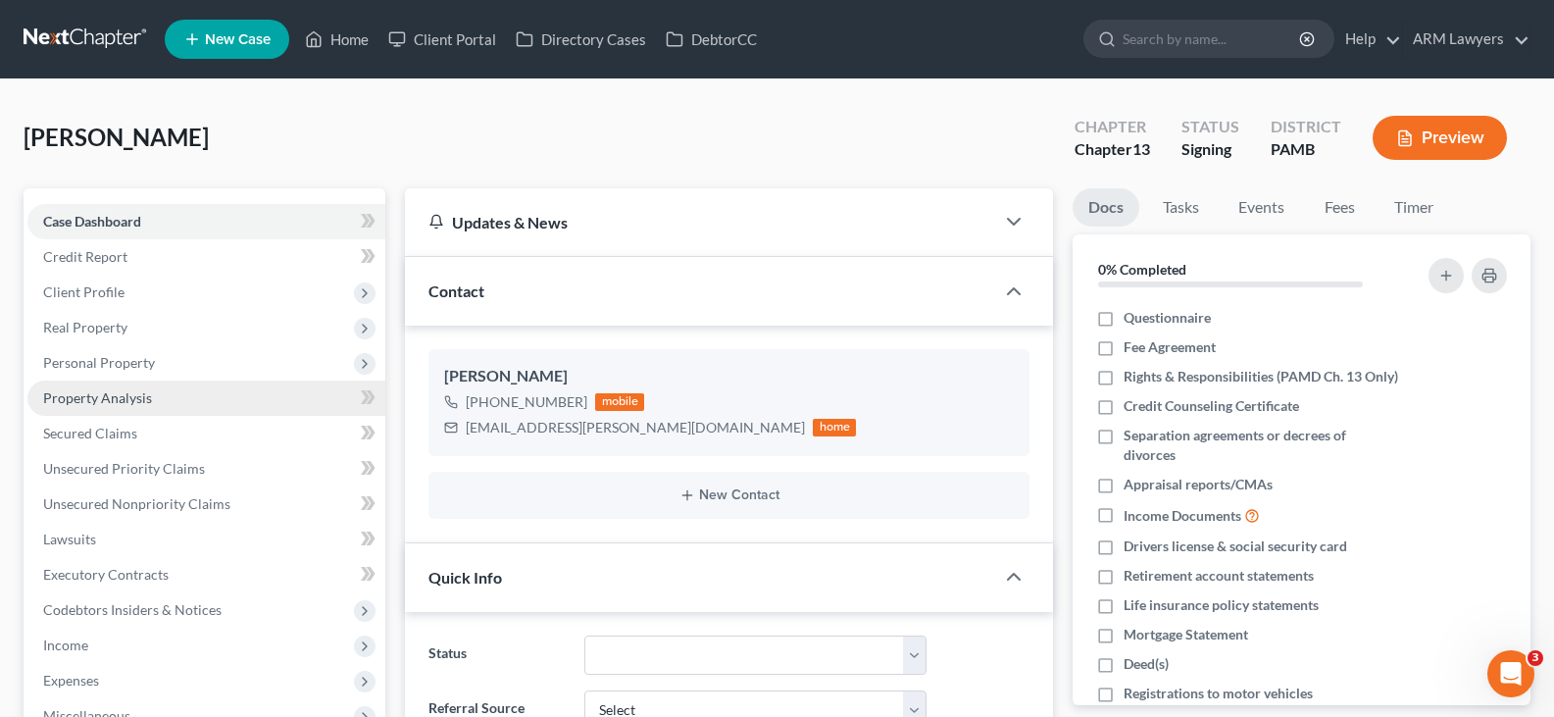
click at [192, 402] on link "Property Analysis" at bounding box center [206, 397] width 358 height 35
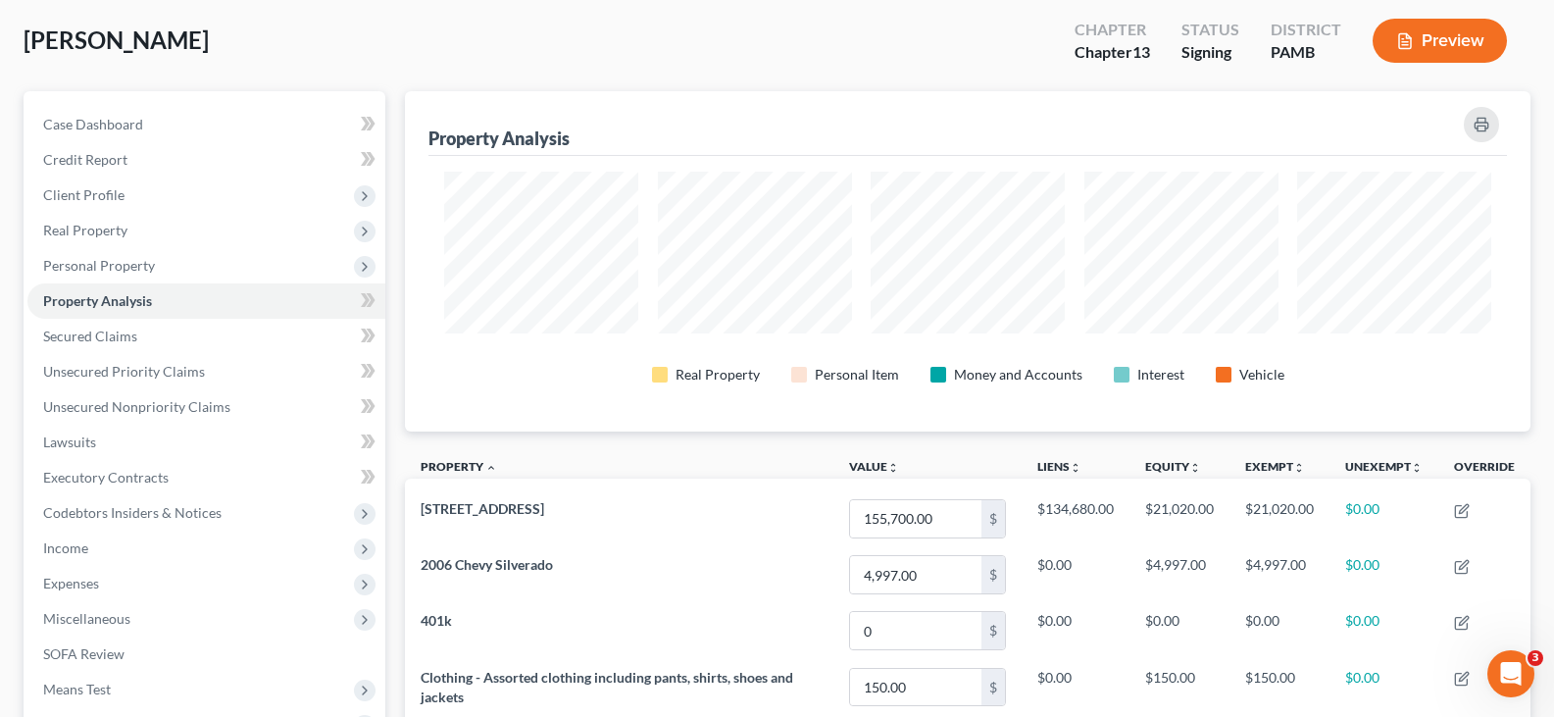
scroll to position [98, 0]
click at [440, 350] on div "Real Property Personal Item Money and Accounts Interest Vehicle" at bounding box center [967, 369] width 1067 height 74
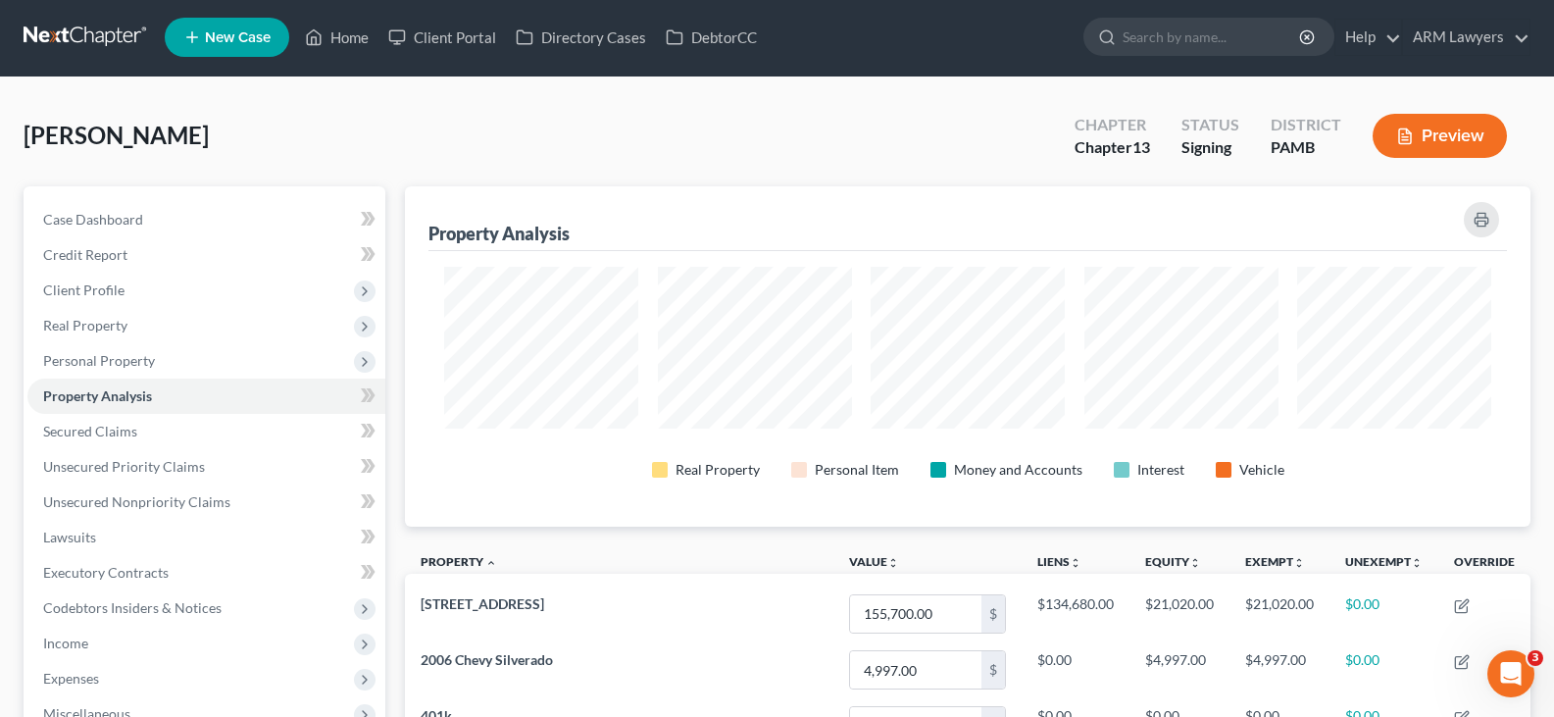
scroll to position [0, 0]
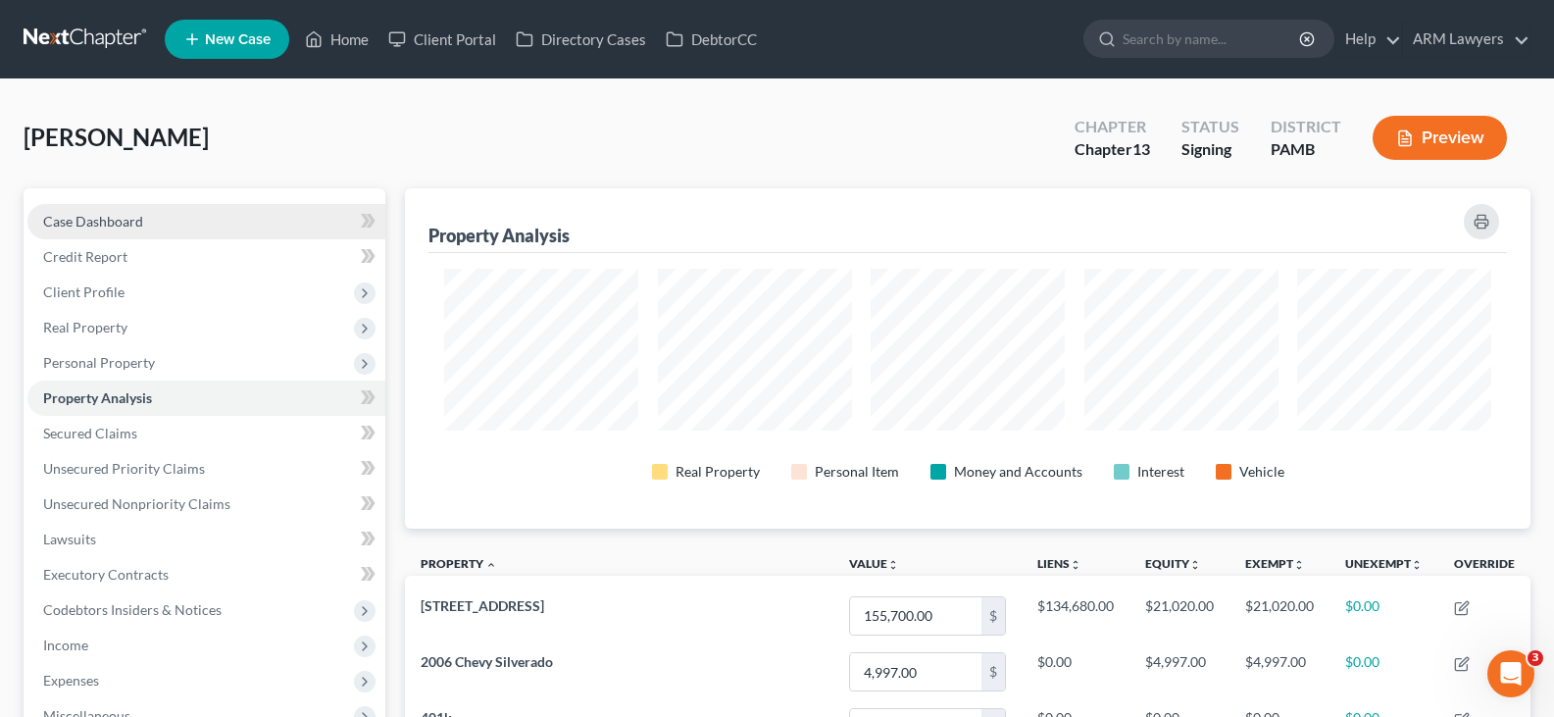
click at [180, 226] on link "Case Dashboard" at bounding box center [206, 221] width 358 height 35
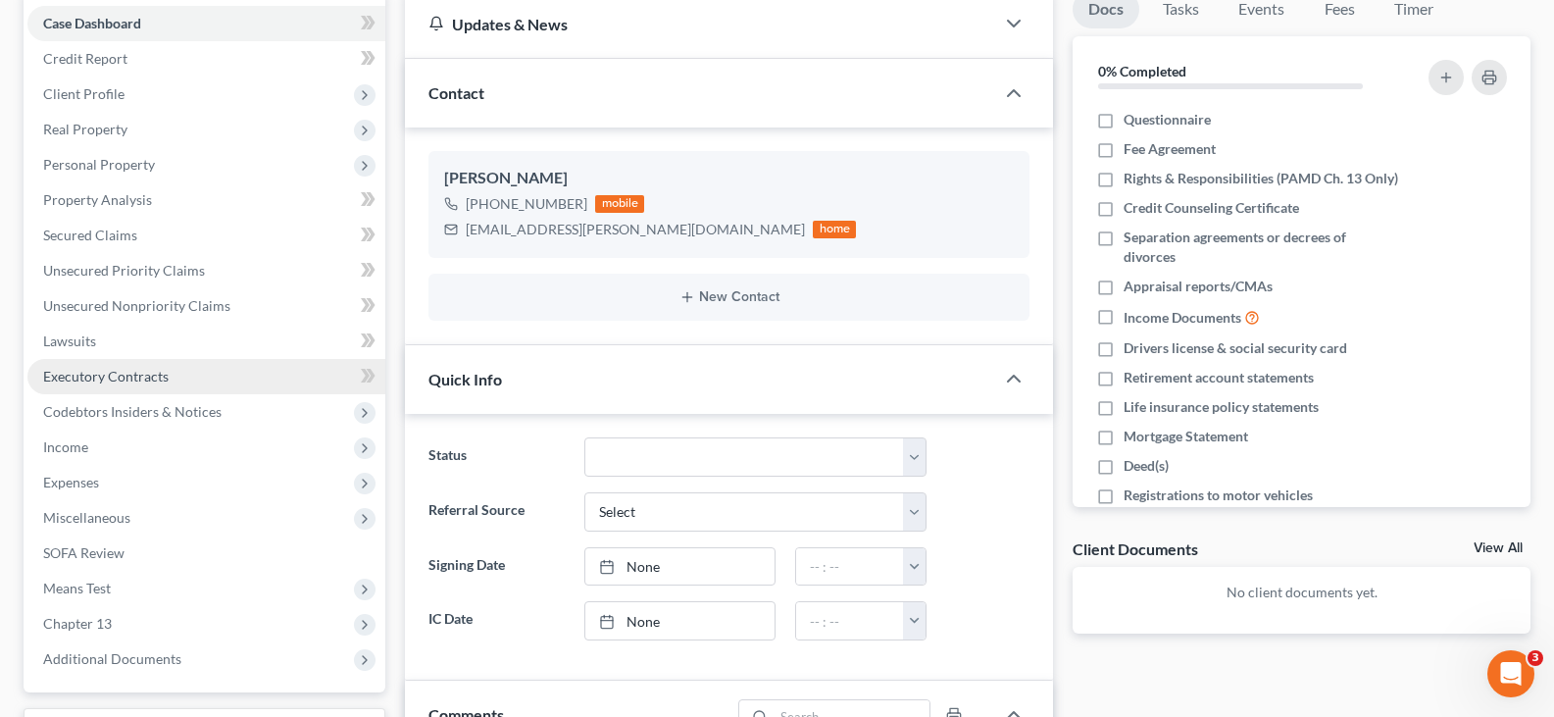
scroll to position [196, 0]
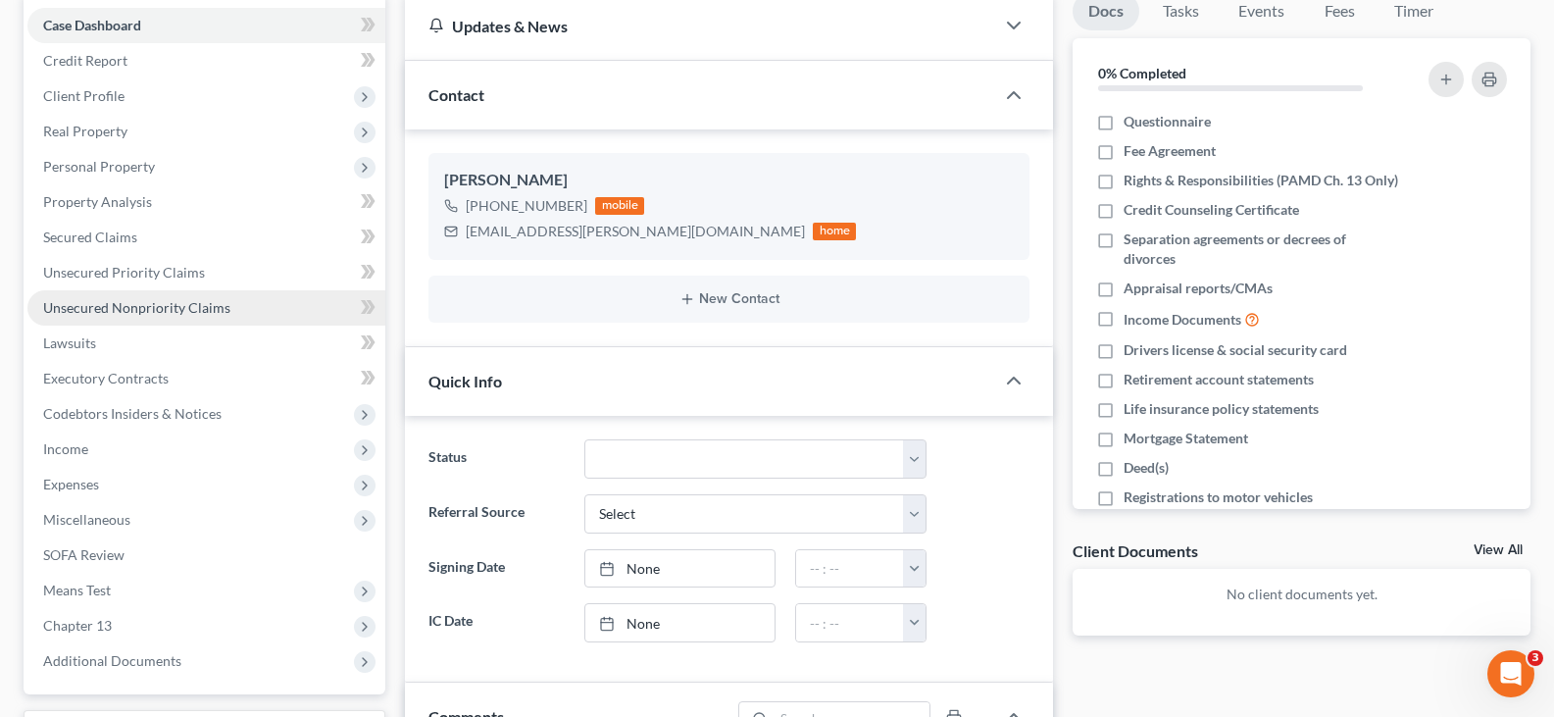
click at [157, 319] on link "Unsecured Nonpriority Claims" at bounding box center [206, 307] width 358 height 35
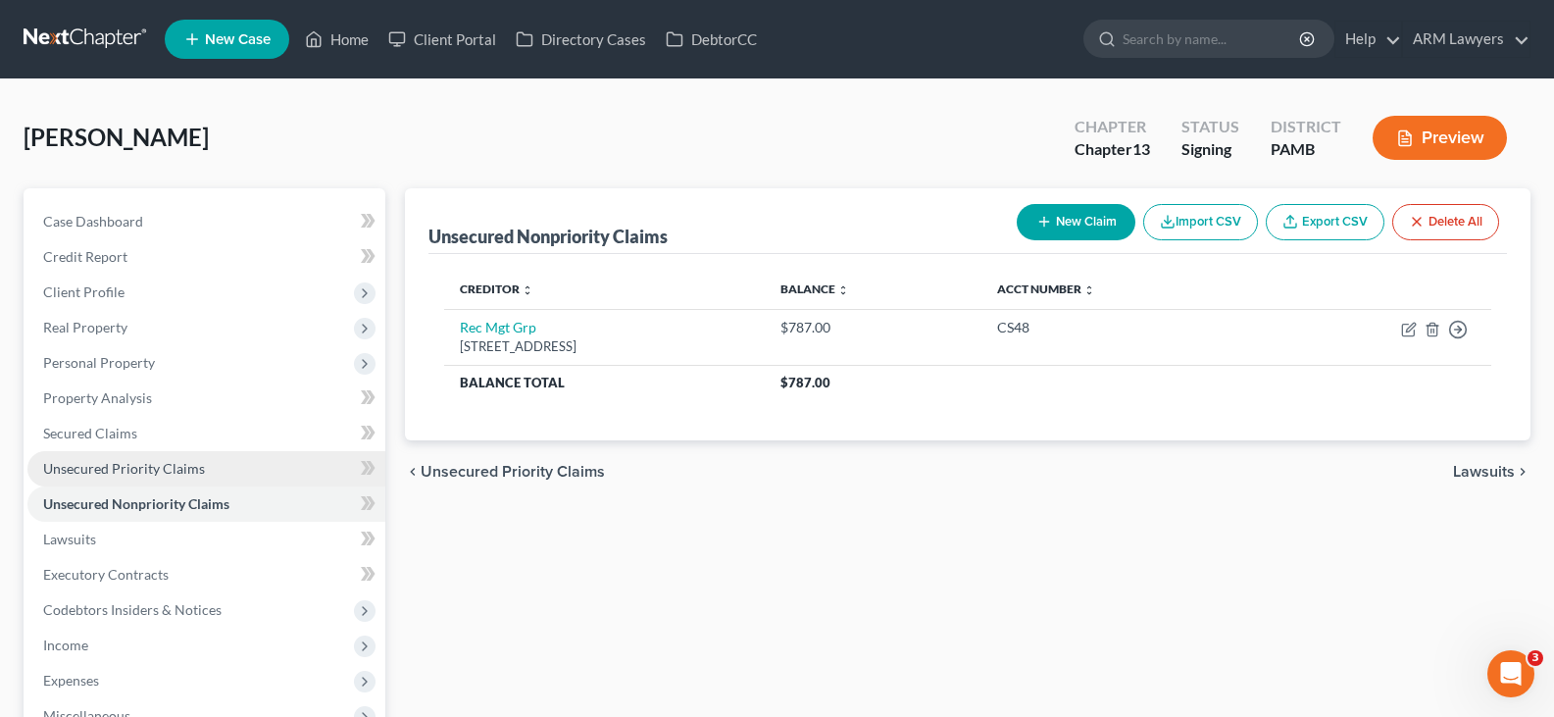
click at [182, 467] on span "Unsecured Priority Claims" at bounding box center [124, 468] width 162 height 17
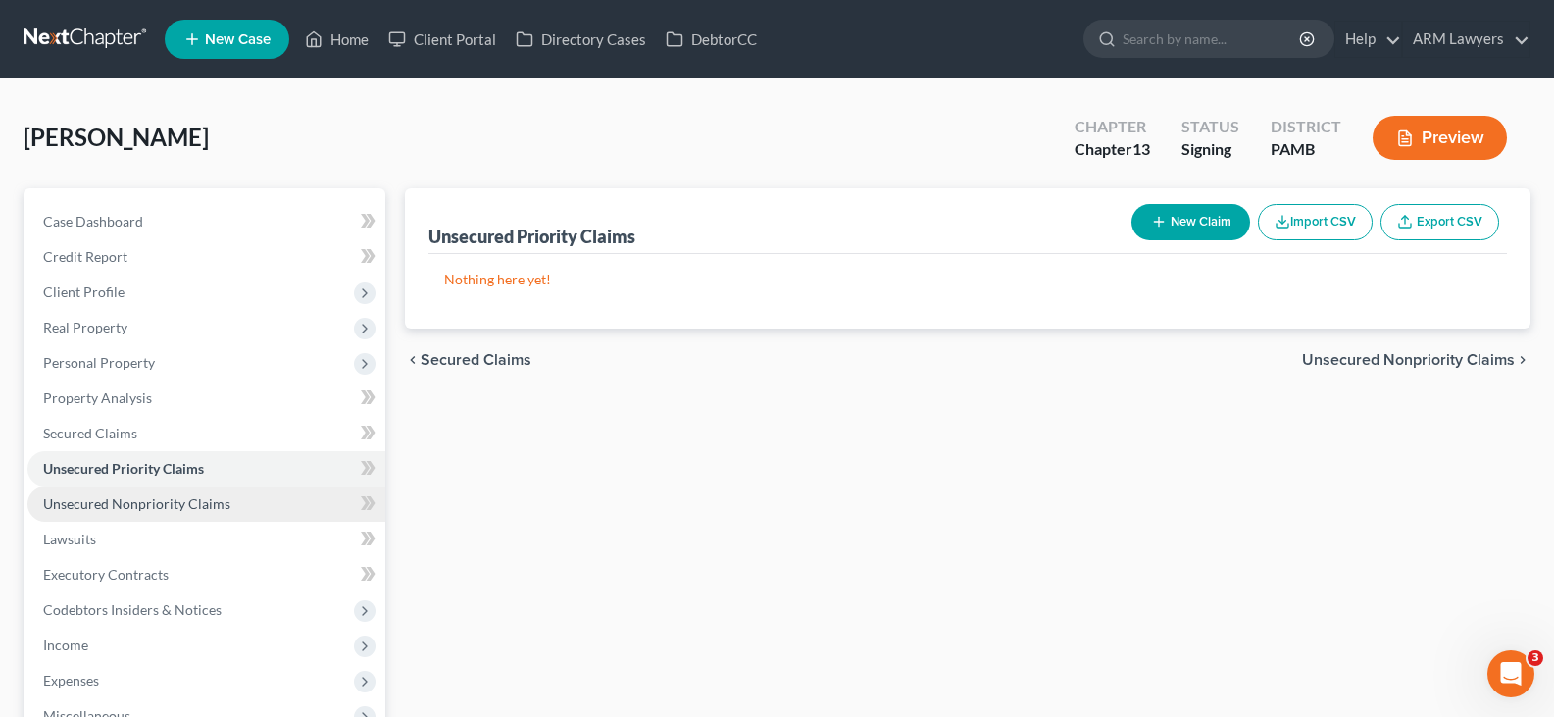
click at [189, 518] on link "Unsecured Nonpriority Claims" at bounding box center [206, 503] width 358 height 35
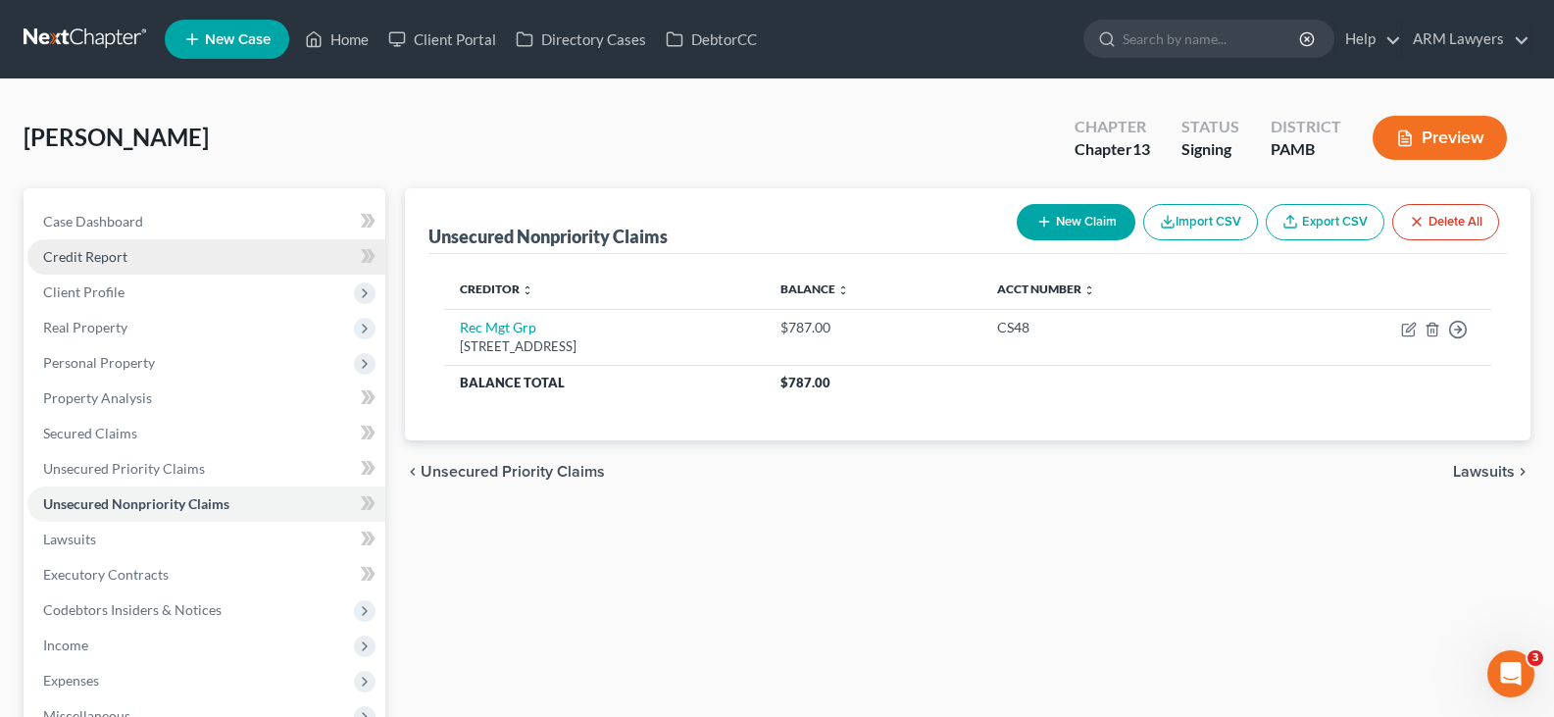
click at [122, 259] on span "Credit Report" at bounding box center [85, 256] width 84 height 17
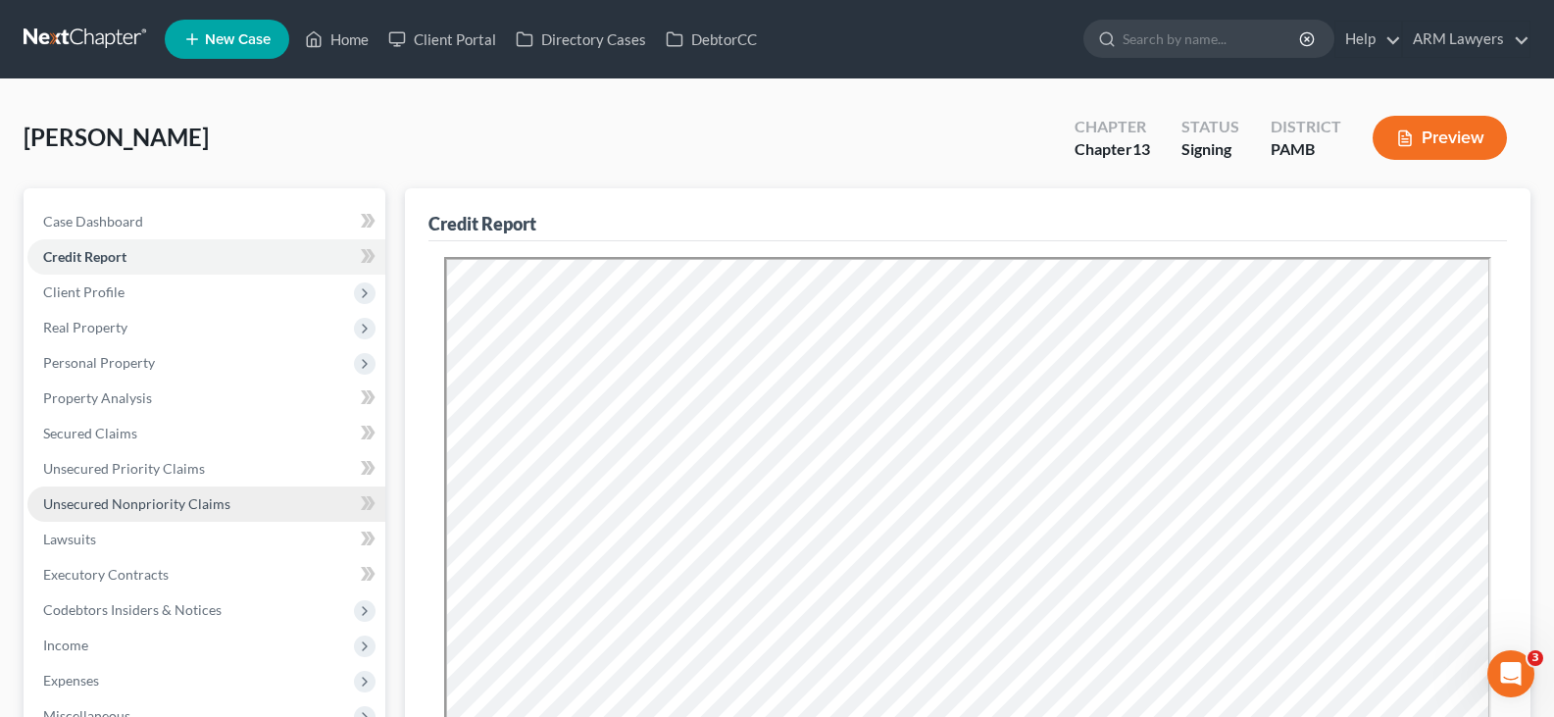
click at [181, 492] on link "Unsecured Nonpriority Claims" at bounding box center [206, 503] width 358 height 35
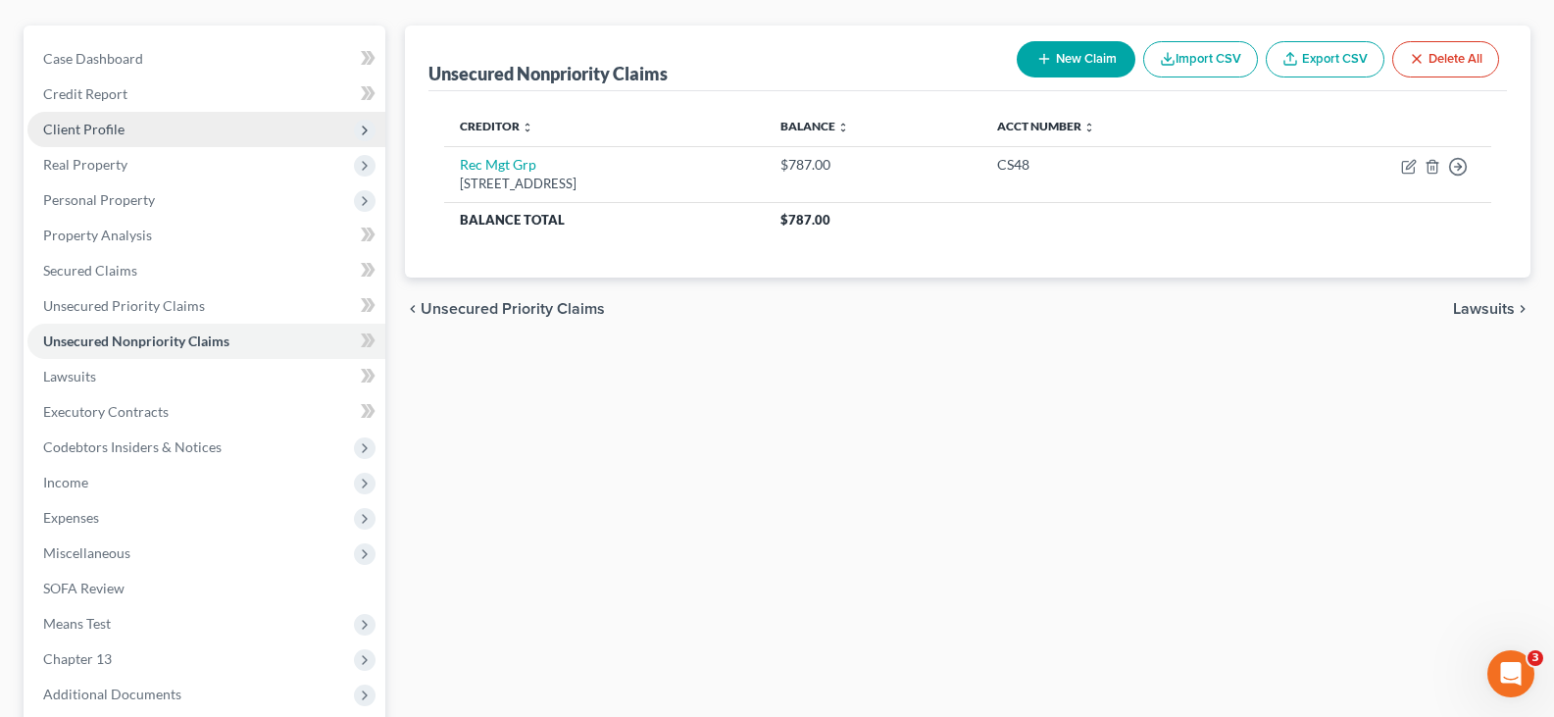
scroll to position [196, 0]
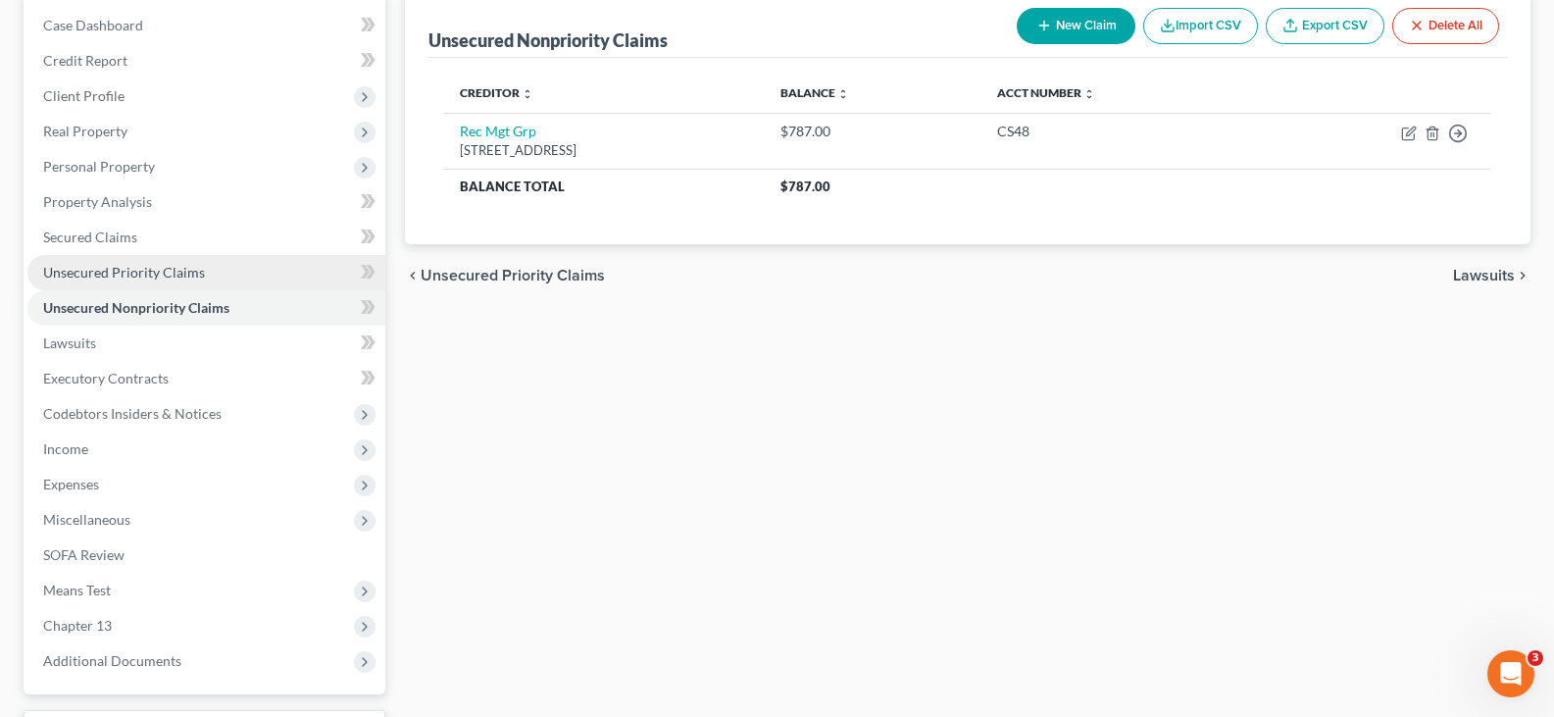
click at [178, 267] on span "Unsecured Priority Claims" at bounding box center [124, 272] width 162 height 17
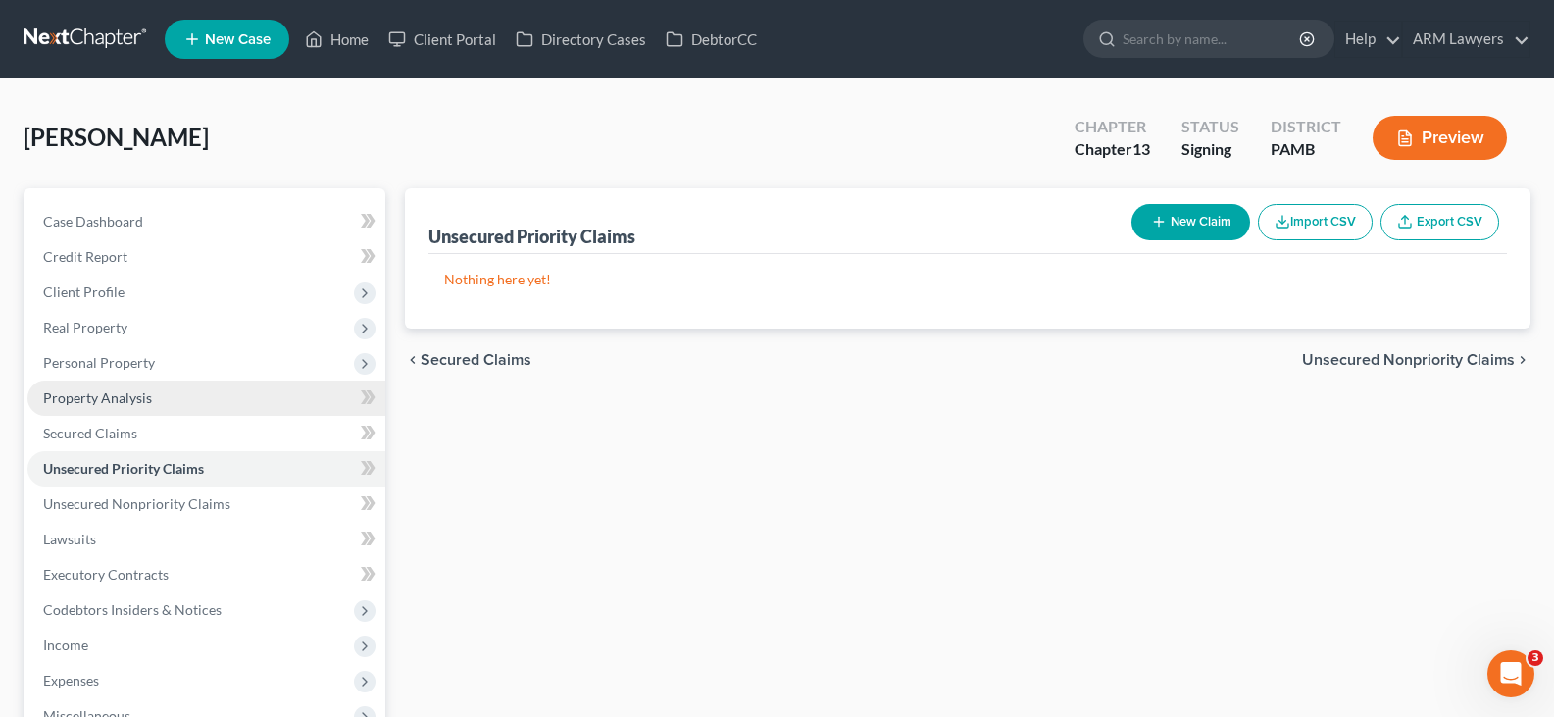
click at [178, 408] on link "Property Analysis" at bounding box center [206, 397] width 358 height 35
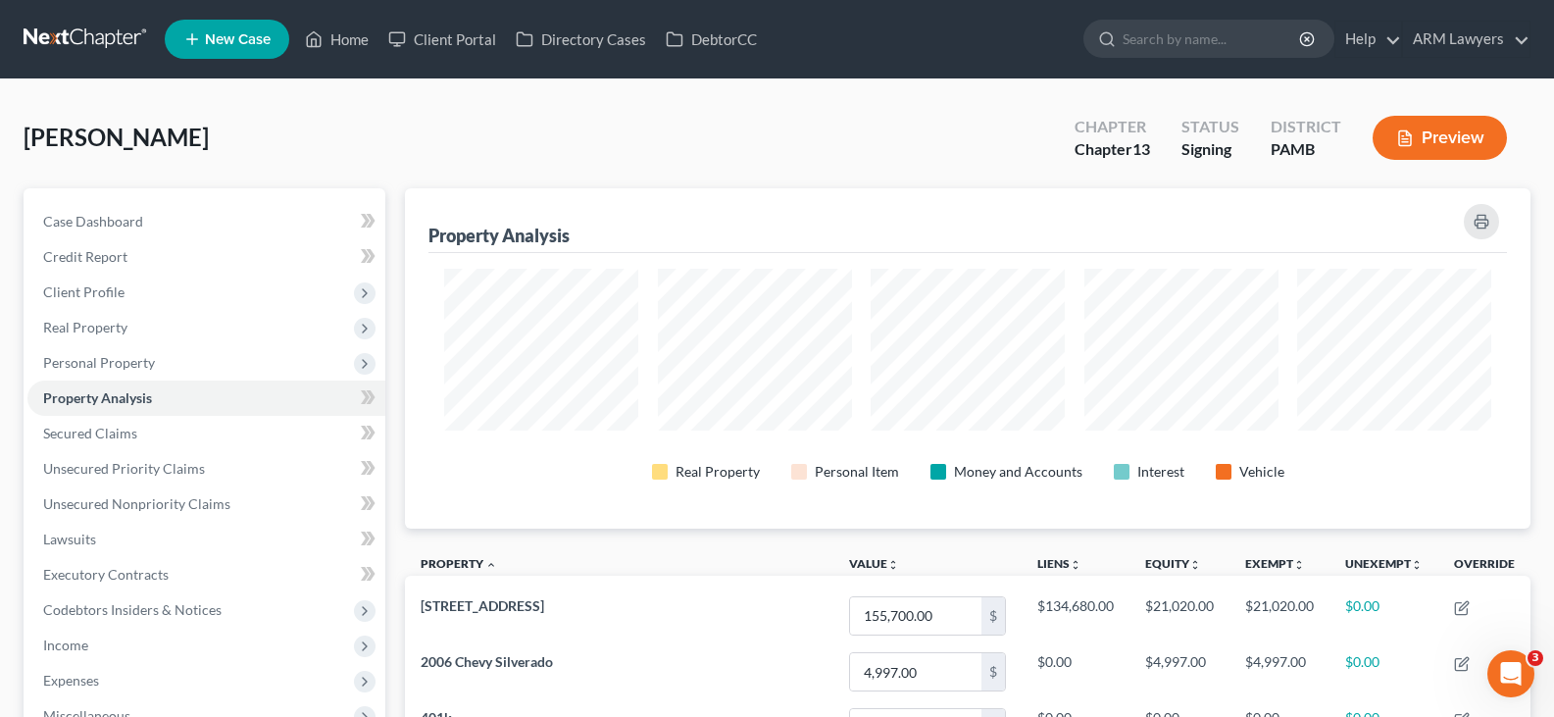
scroll to position [340, 1125]
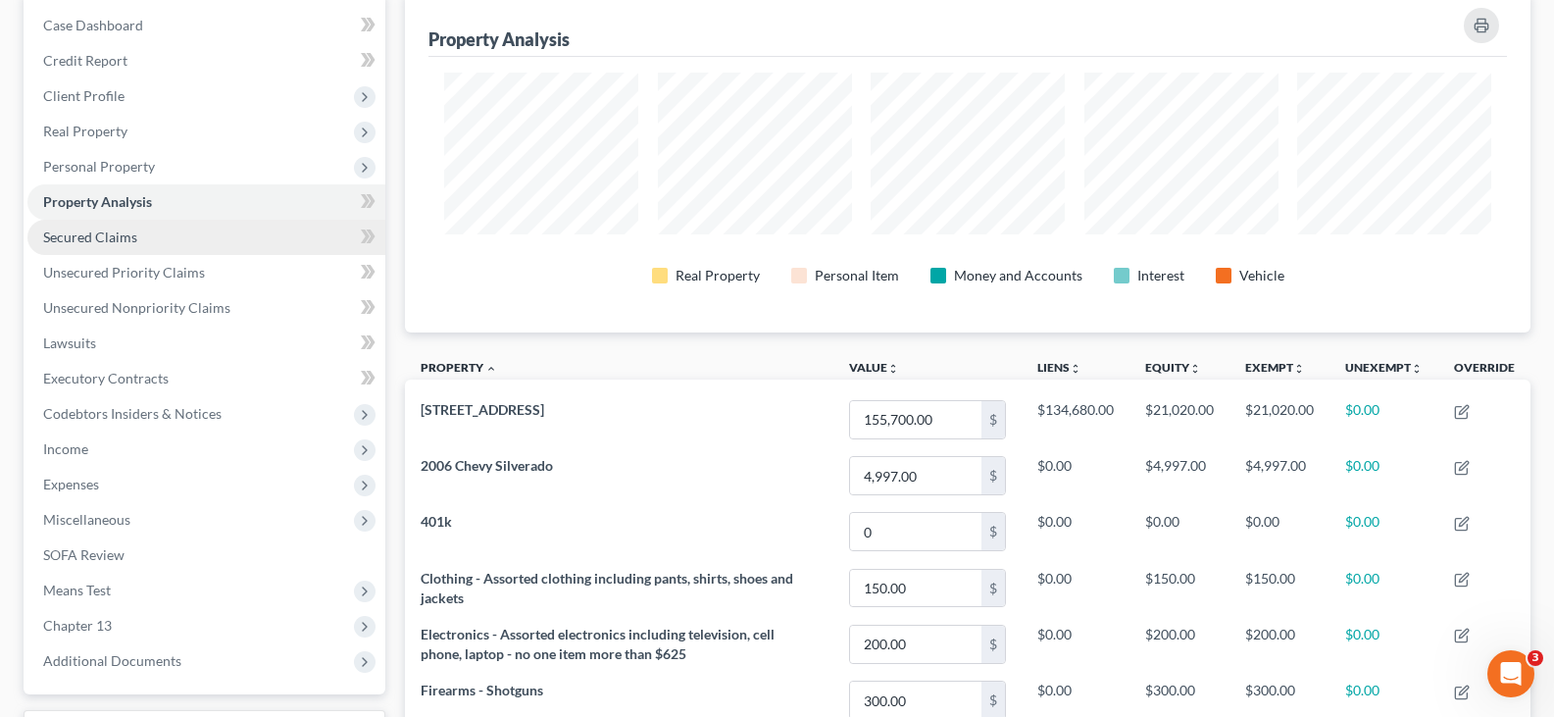
click at [142, 222] on link "Secured Claims" at bounding box center [206, 237] width 358 height 35
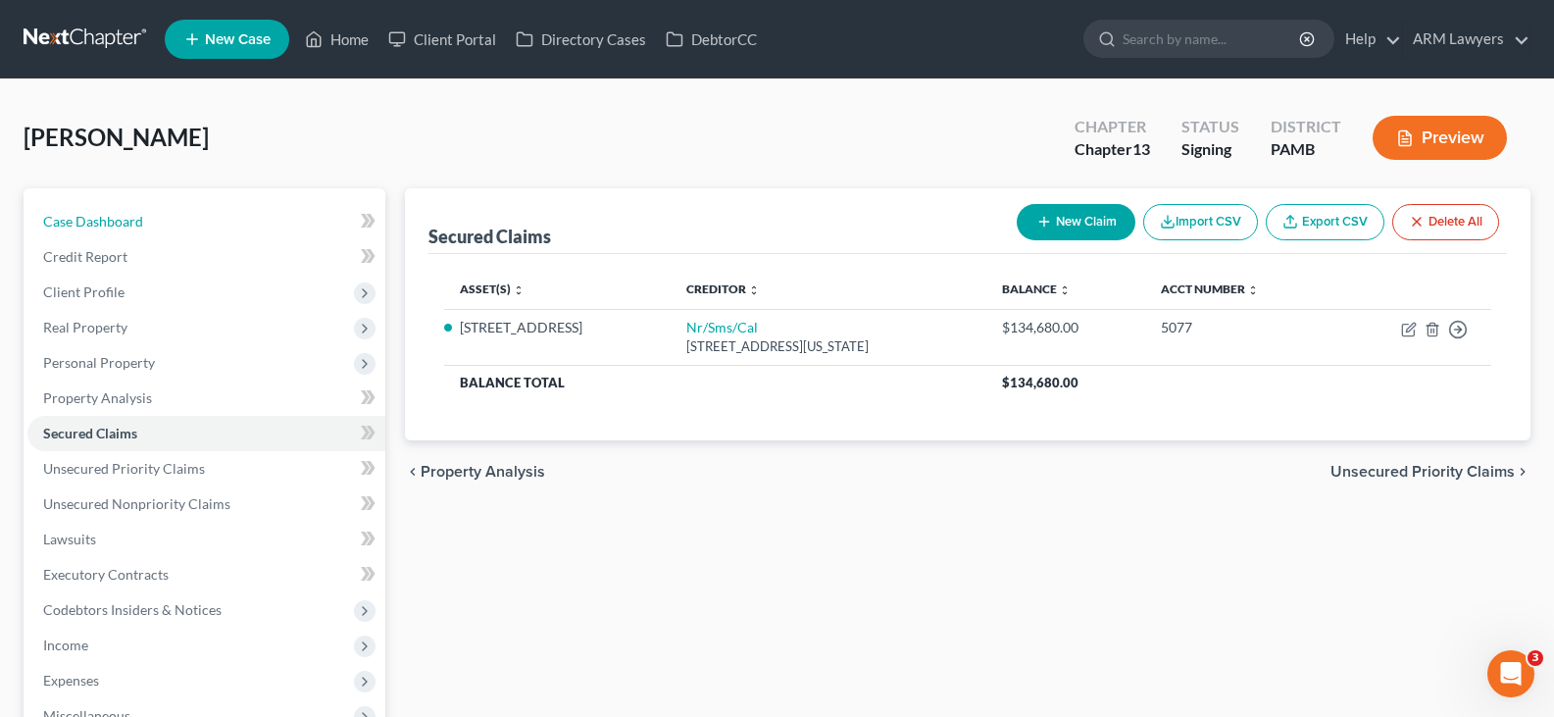
drag, startPoint x: 173, startPoint y: 206, endPoint x: 586, endPoint y: 164, distance: 415.8
click at [172, 205] on link "Case Dashboard" at bounding box center [206, 221] width 358 height 35
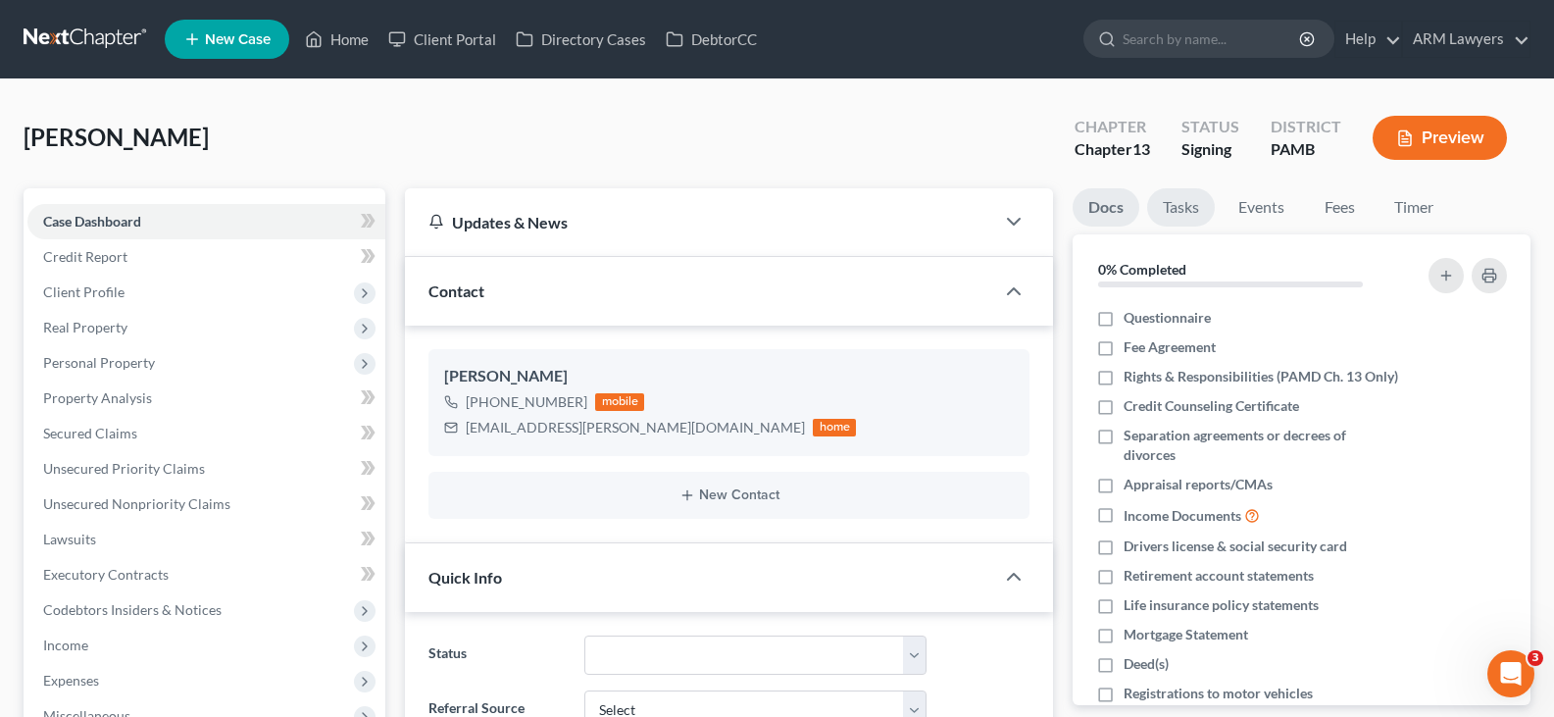
click at [1179, 208] on link "Tasks" at bounding box center [1181, 207] width 68 height 38
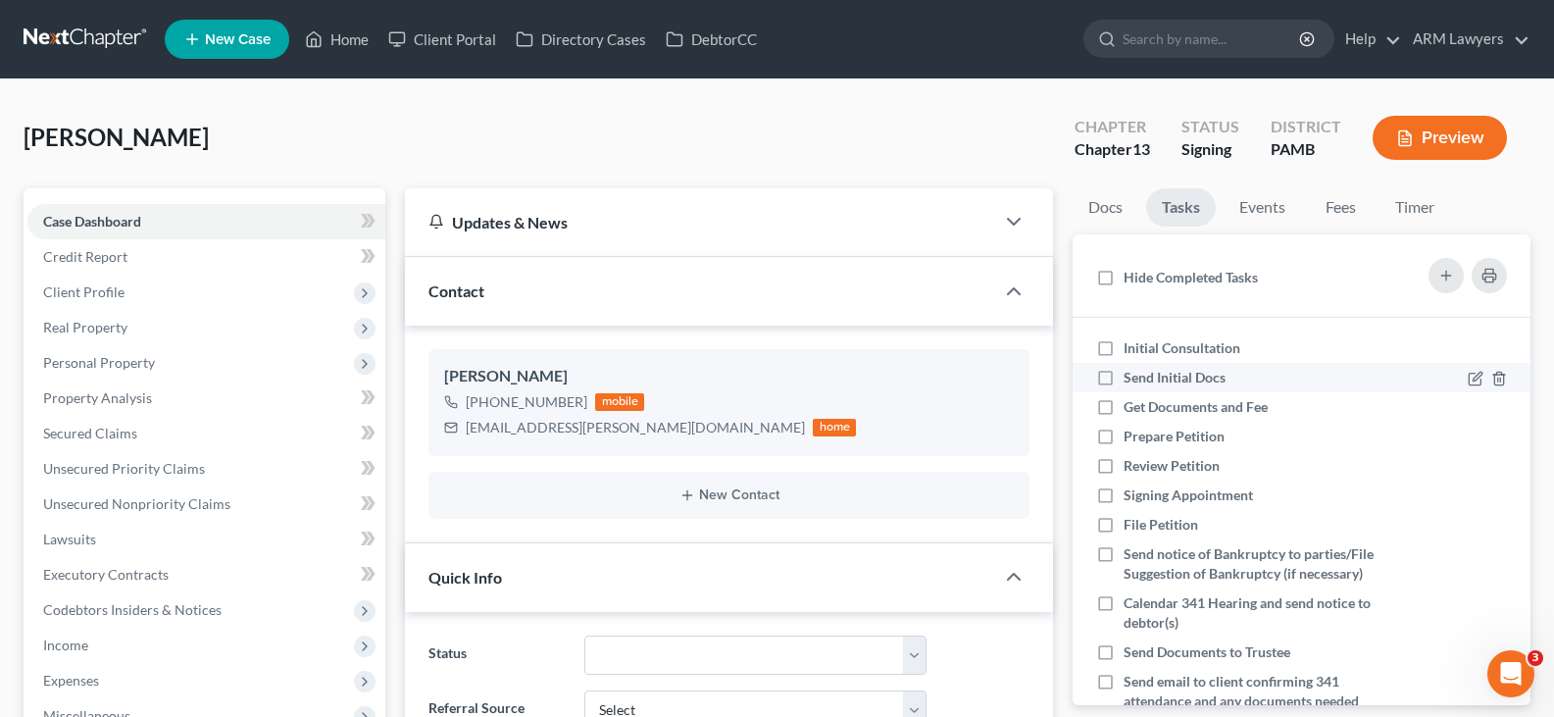
click at [1176, 338] on div "Initial Consultation" at bounding box center [1189, 348] width 132 height 20
click at [1144, 338] on input "Initial Consultation" at bounding box center [1137, 344] width 13 height 13
checkbox input "true"
click at [1184, 383] on span "Send Initial Docs" at bounding box center [1174, 377] width 102 height 17
click at [1144, 380] on input "Send Initial Docs" at bounding box center [1137, 374] width 13 height 13
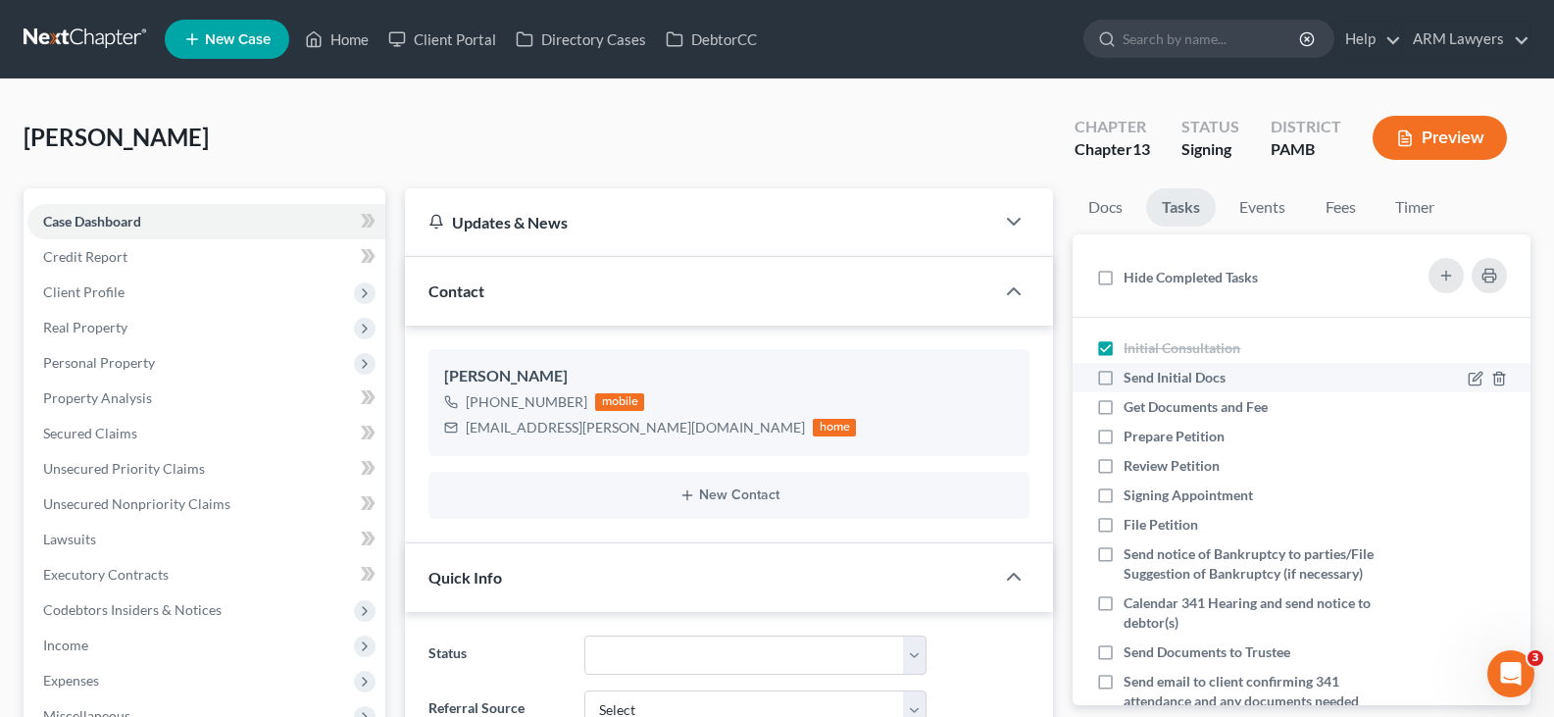
checkbox input "true"
click at [1192, 412] on span "Get Documents and Fee" at bounding box center [1195, 406] width 144 height 17
click at [1144, 410] on input "Get Documents and Fee" at bounding box center [1137, 403] width 13 height 13
checkbox input "true"
click at [1195, 441] on span "Prepare Petition" at bounding box center [1173, 435] width 101 height 17
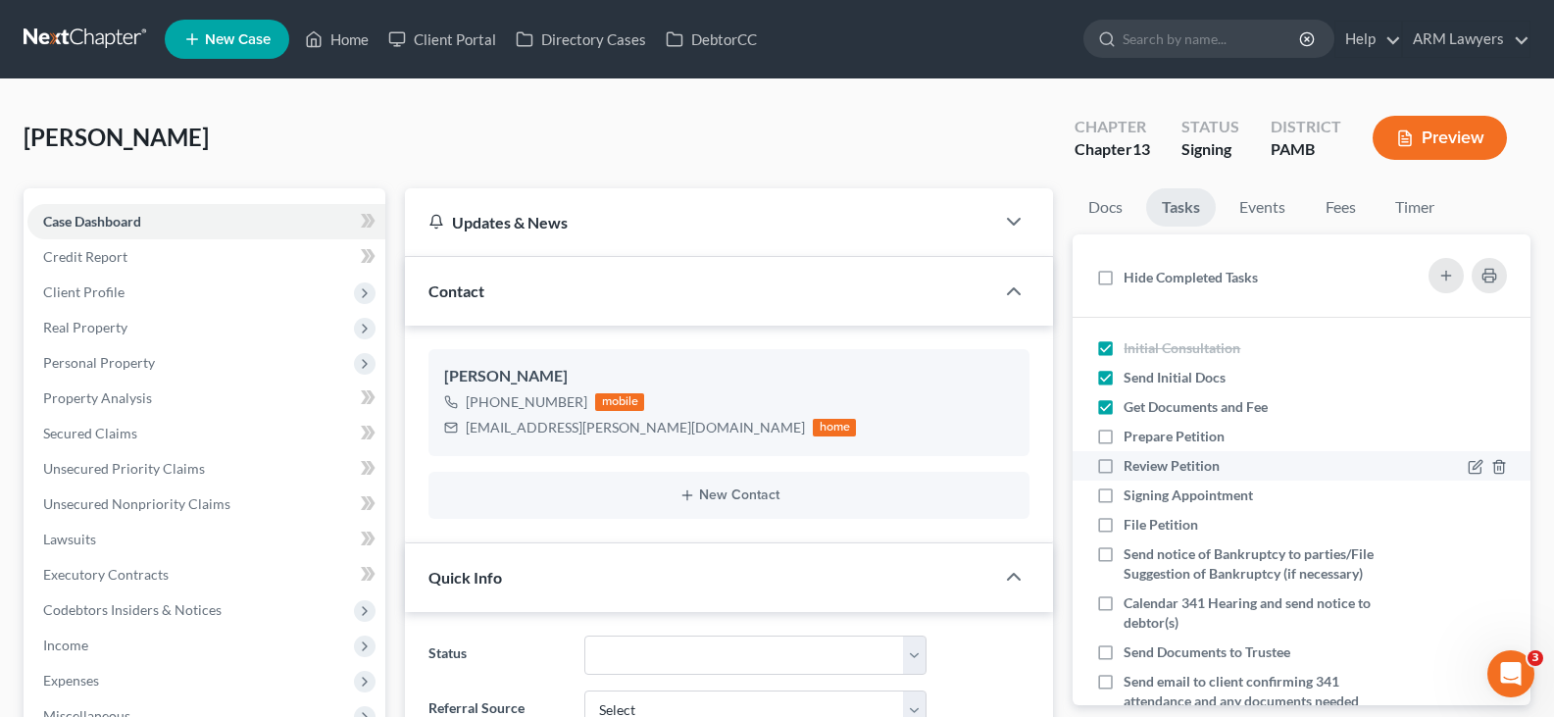
click at [1144, 439] on input "Prepare Petition" at bounding box center [1137, 432] width 13 height 13
checkbox input "true"
click at [1186, 471] on span "Review Petition" at bounding box center [1171, 465] width 96 height 17
click at [1144, 469] on input "Review Petition" at bounding box center [1137, 462] width 13 height 13
checkbox input "true"
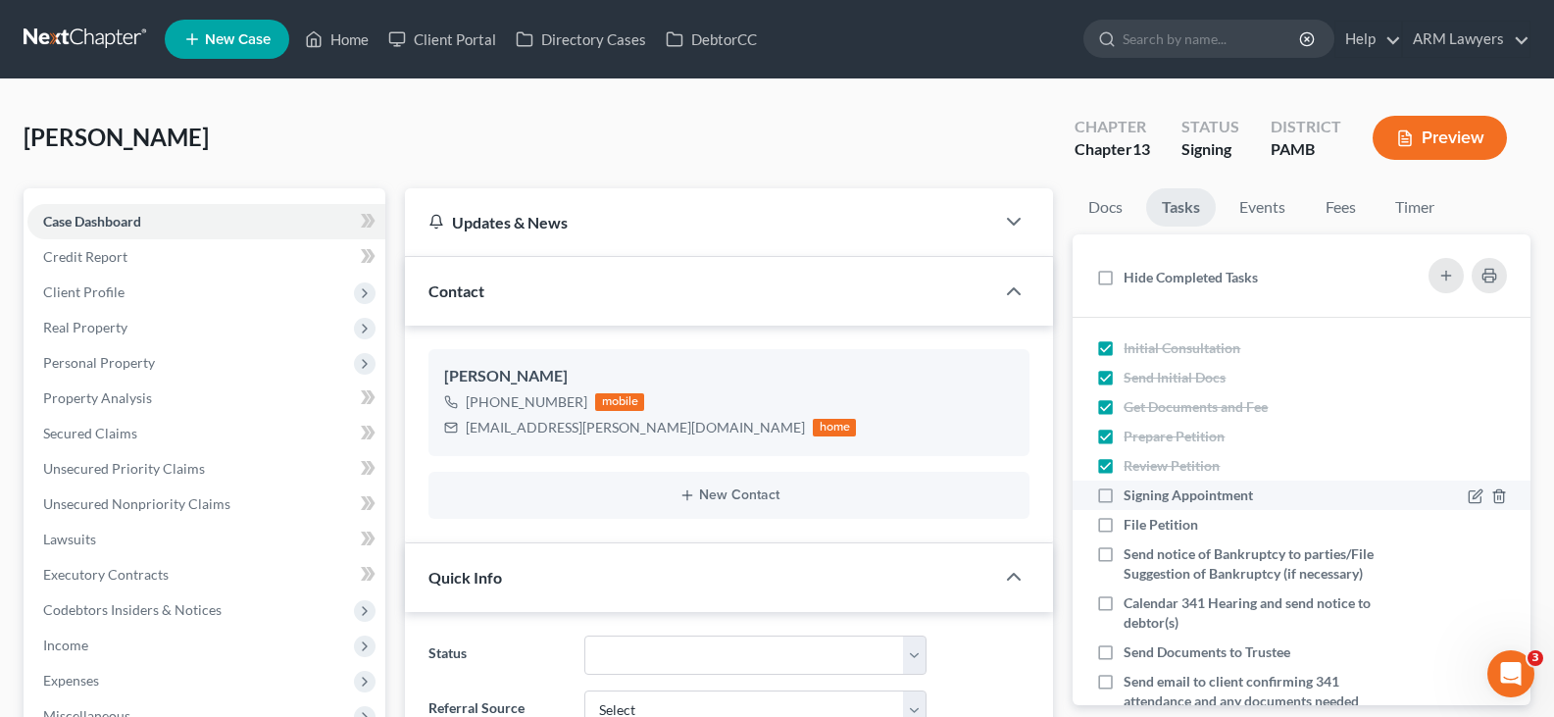
click at [1152, 501] on span "Signing Appointment" at bounding box center [1187, 494] width 129 height 17
click at [1144, 498] on input "Signing Appointment" at bounding box center [1137, 491] width 13 height 13
checkbox input "true"
click at [183, 225] on link "Case Dashboard" at bounding box center [206, 221] width 358 height 35
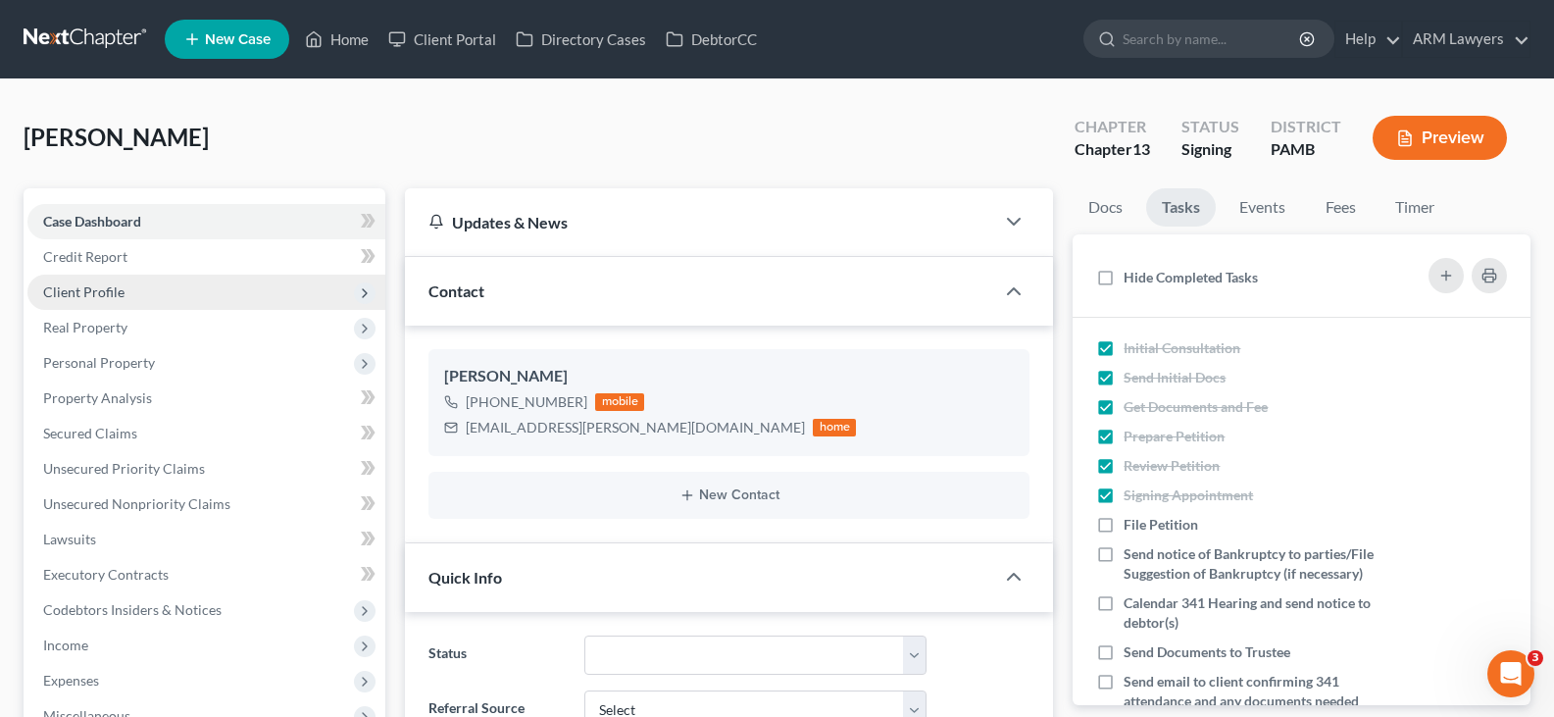
click at [163, 297] on span "Client Profile" at bounding box center [206, 291] width 358 height 35
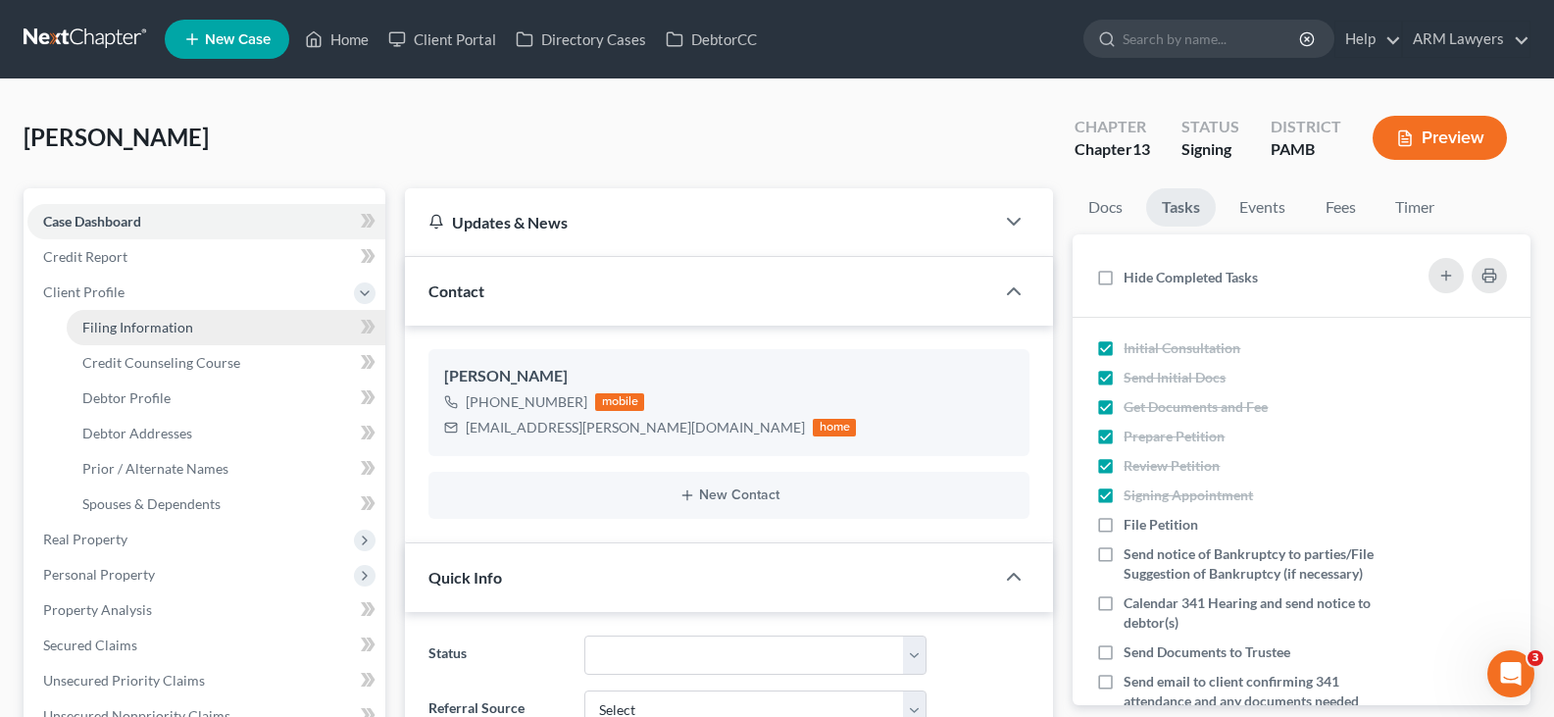
click at [150, 322] on span "Filing Information" at bounding box center [137, 327] width 111 height 17
select select "1"
select select "0"
select select "3"
select select "68"
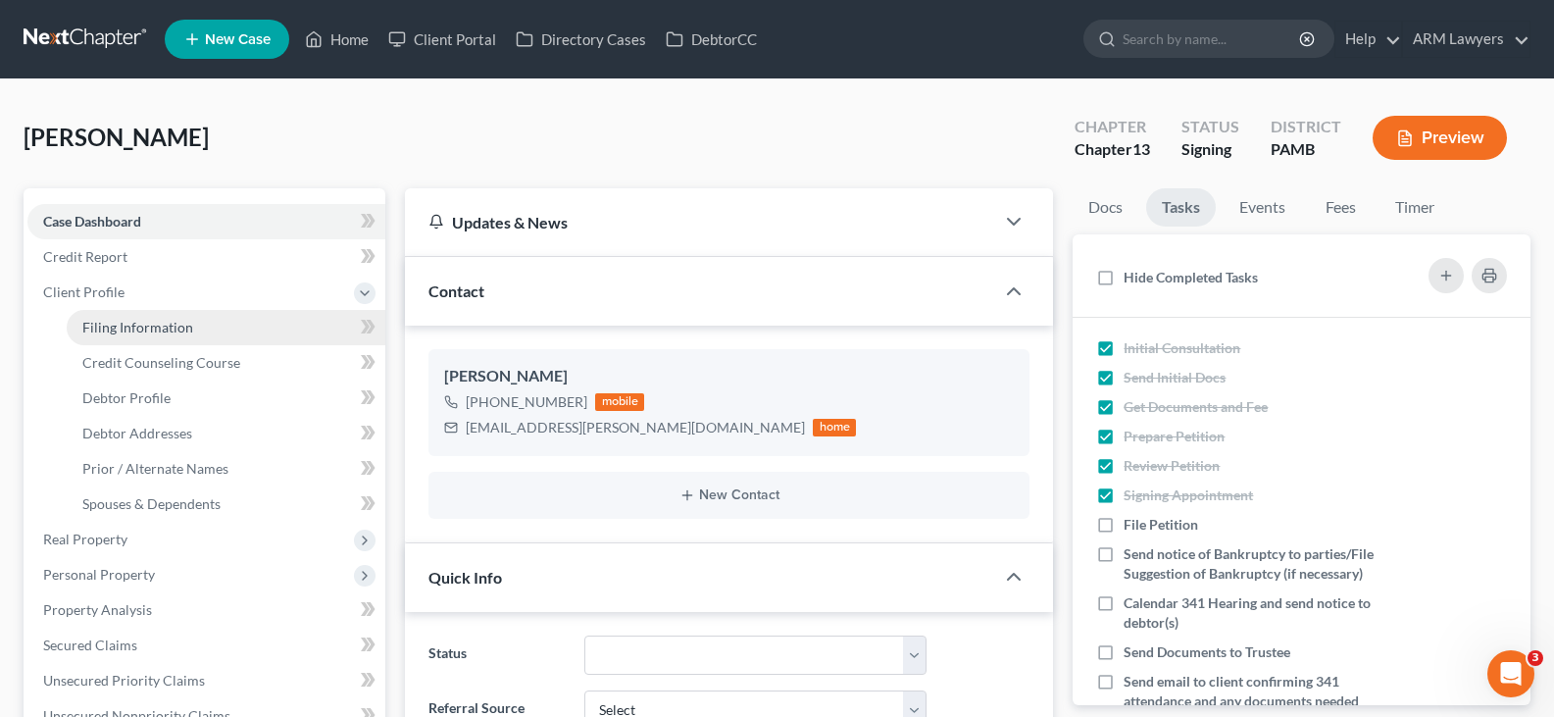
select select "8"
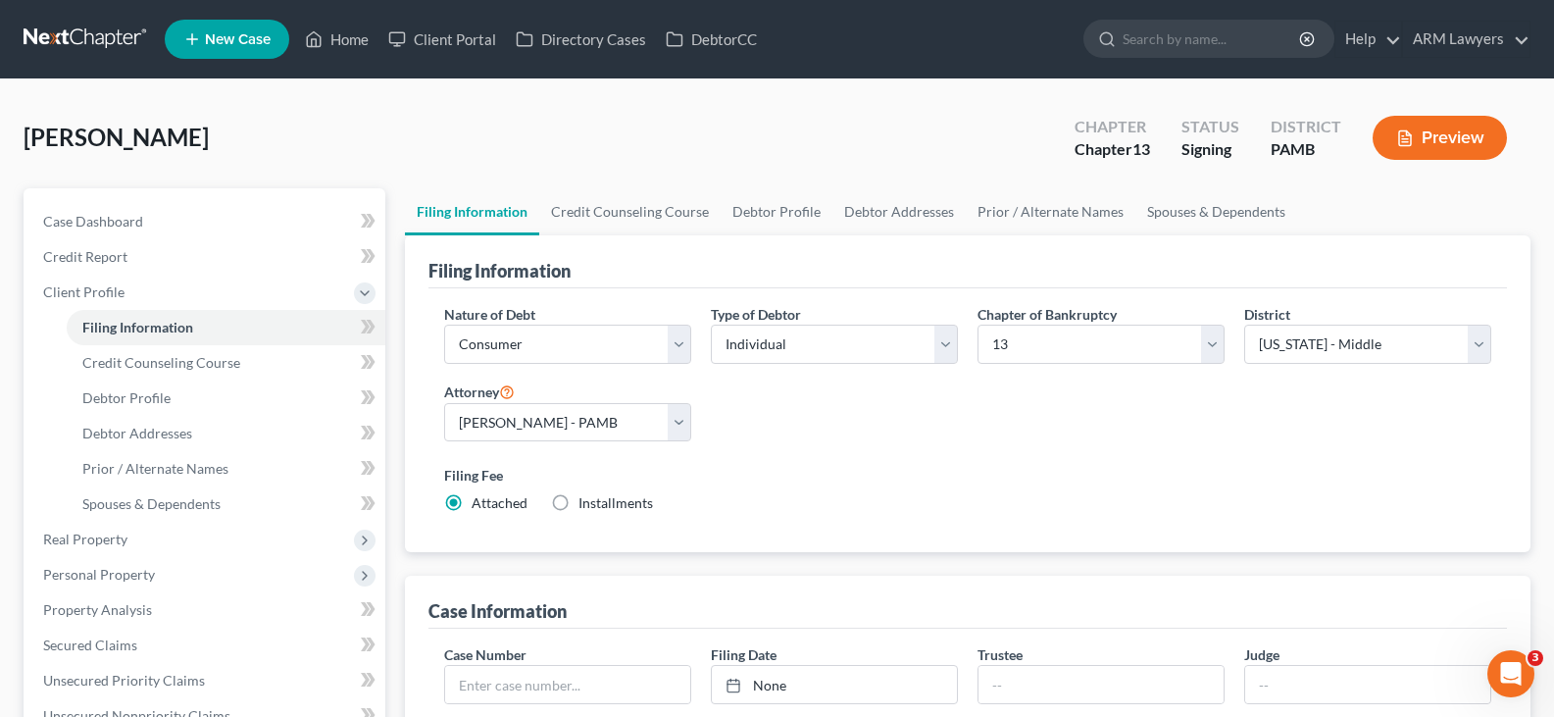
click at [512, 137] on div "[PERSON_NAME] Upgraded Chapter Chapter 13 Status Signing District PAMB Preview" at bounding box center [777, 145] width 1507 height 85
drag, startPoint x: 243, startPoint y: 216, endPoint x: 172, endPoint y: 6, distance: 221.6
click at [243, 216] on link "Case Dashboard" at bounding box center [206, 221] width 358 height 35
